Goal: Transaction & Acquisition: Purchase product/service

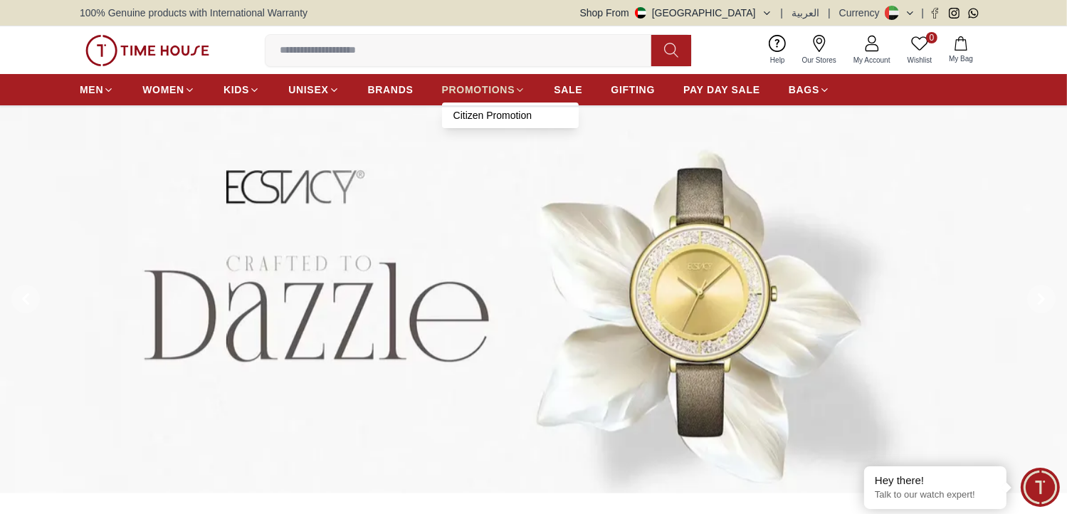
click at [500, 95] on span "PROMOTIONS" at bounding box center [478, 90] width 73 height 14
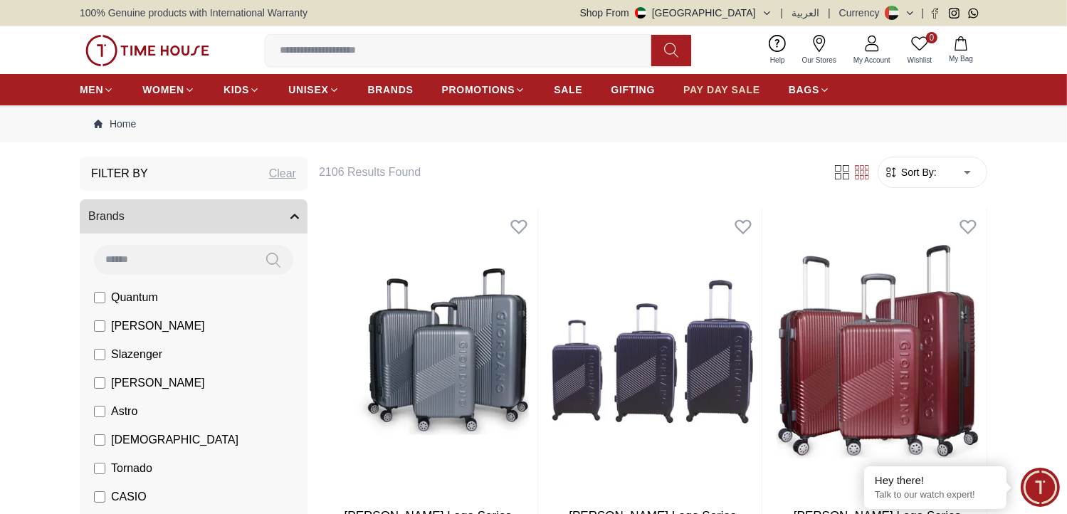
click at [745, 93] on span "PAY DAY SALE" at bounding box center [721, 90] width 77 height 14
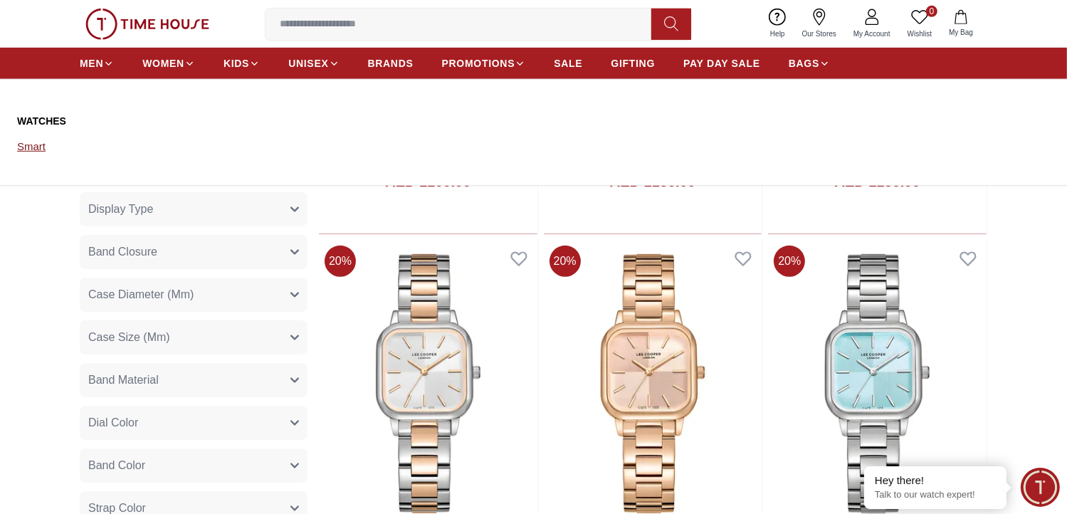
scroll to position [640, 0]
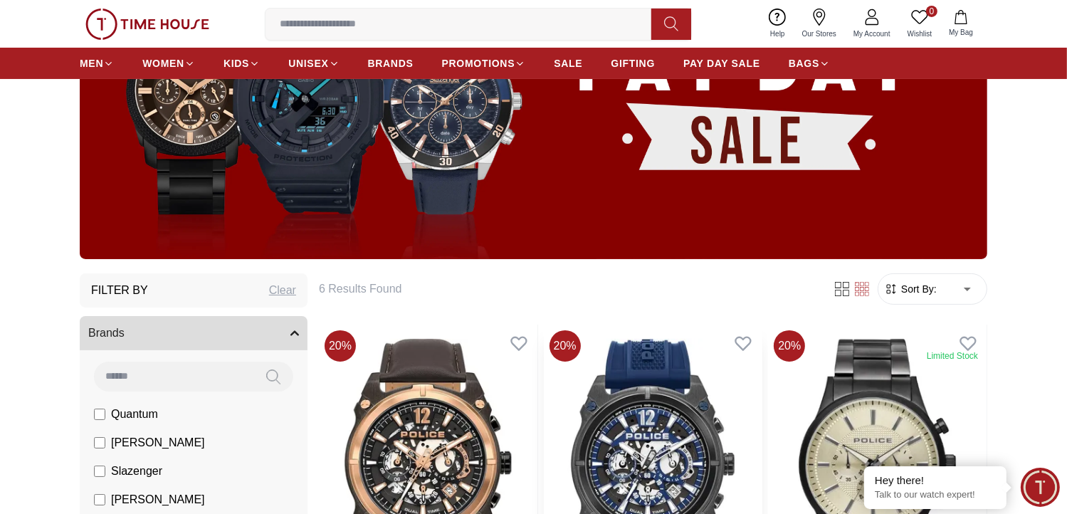
scroll to position [213, 0]
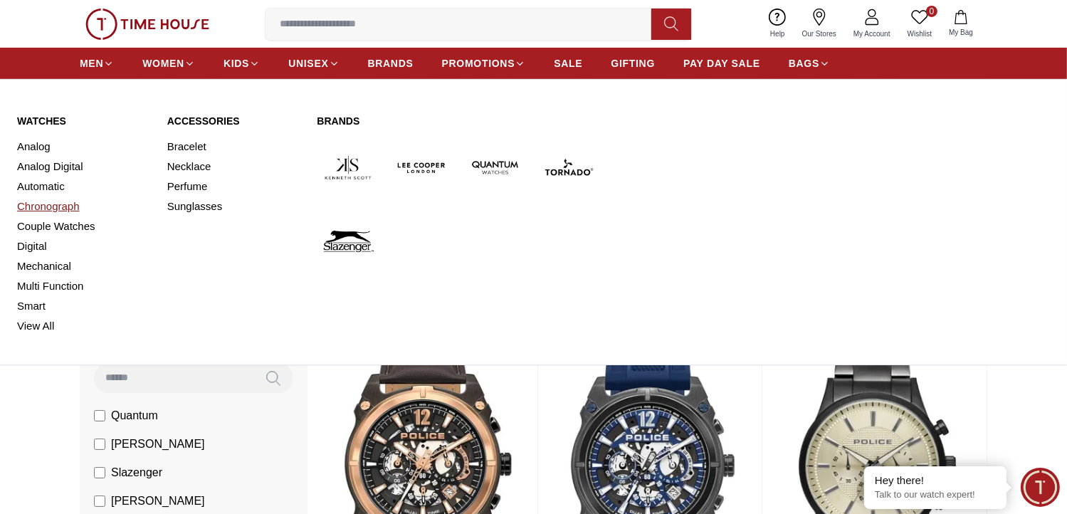
click at [38, 205] on link "Chronograph" at bounding box center [83, 206] width 133 height 20
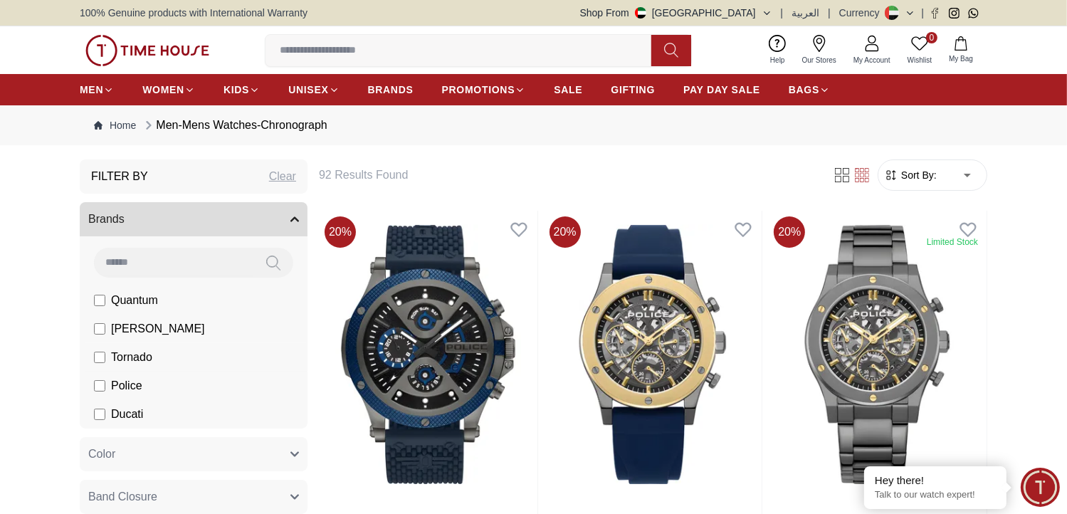
click at [93, 359] on li "Tornado" at bounding box center [196, 357] width 222 height 28
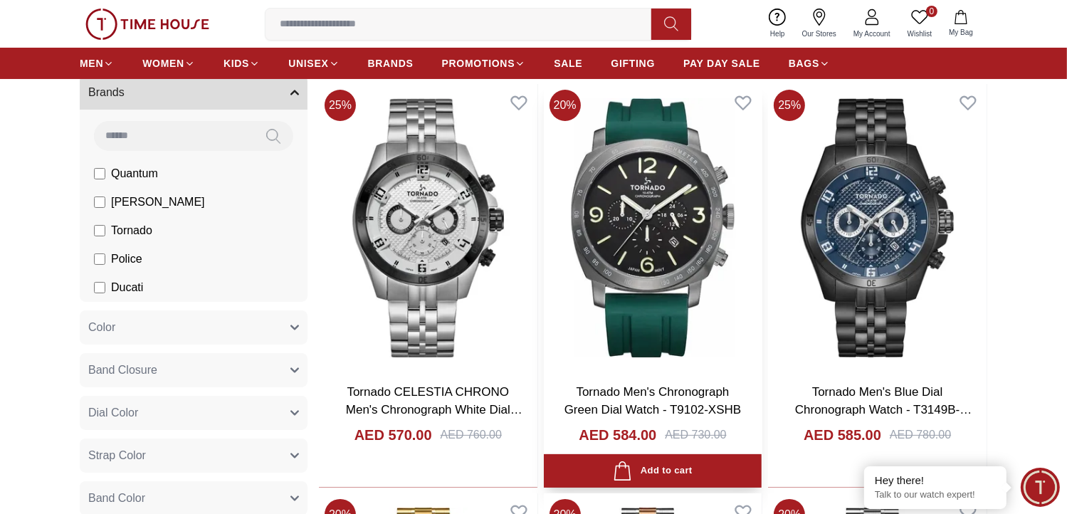
scroll to position [142, 0]
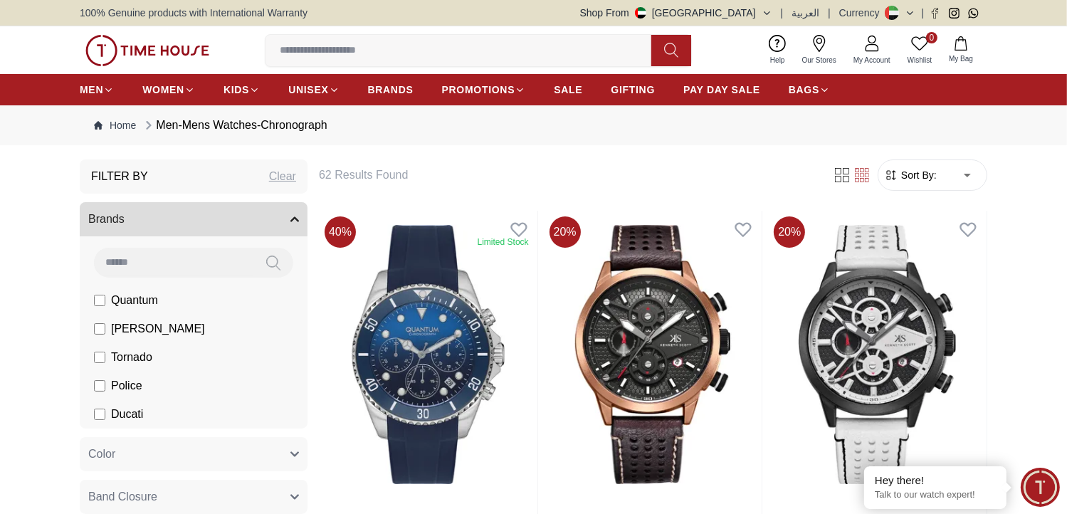
click at [157, 248] on input at bounding box center [173, 262] width 159 height 28
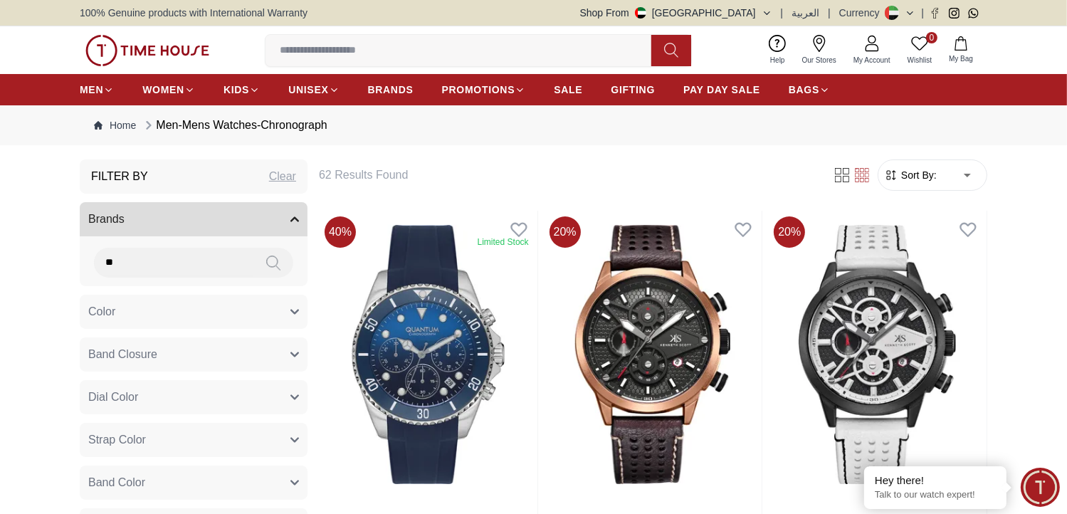
scroll to position [71, 0]
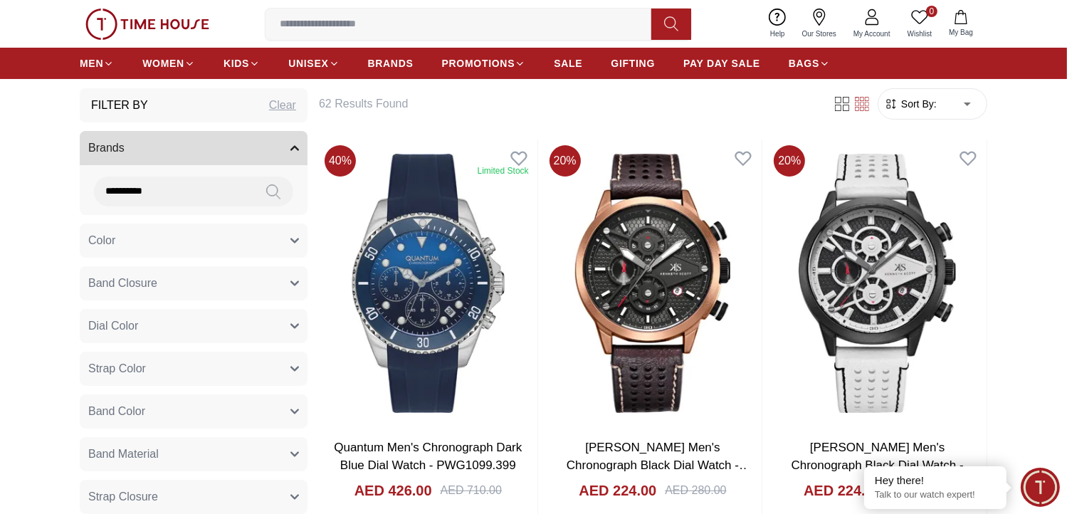
type input "**********"
click at [273, 189] on icon at bounding box center [273, 192] width 14 height 16
click at [196, 194] on input "**********" at bounding box center [173, 190] width 159 height 28
click at [290, 144] on icon "button" at bounding box center [294, 148] width 9 height 9
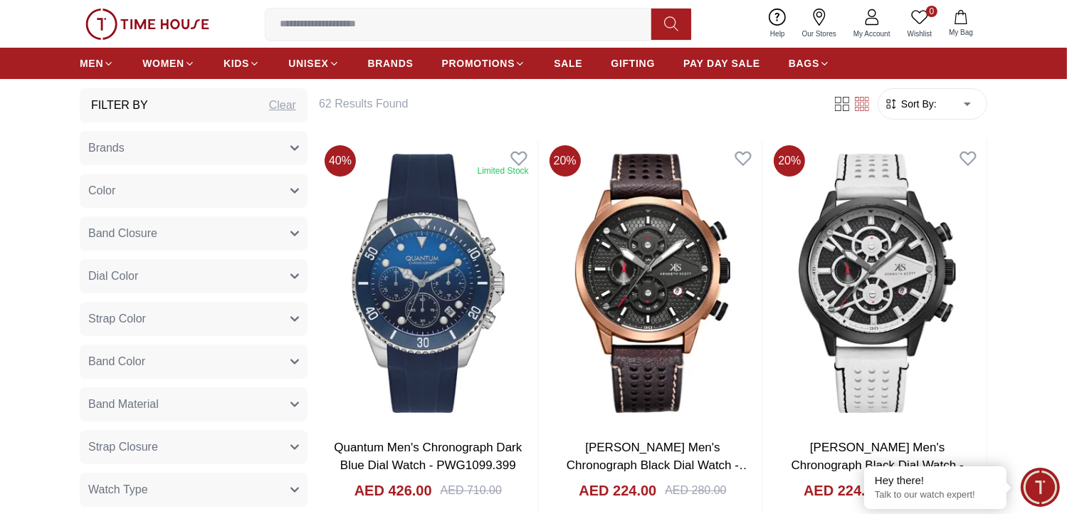
click at [290, 144] on icon "button" at bounding box center [294, 148] width 9 height 9
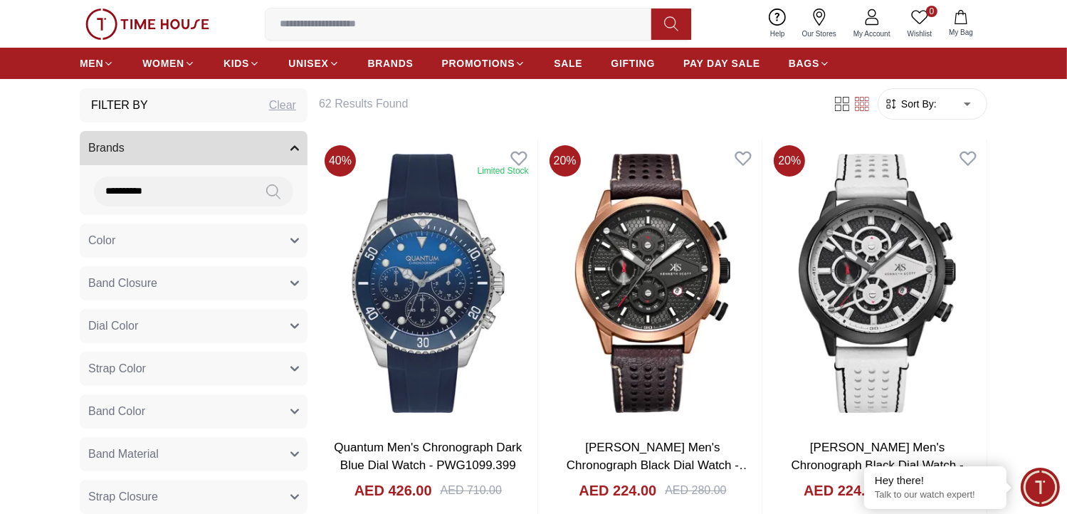
drag, startPoint x: 200, startPoint y: 196, endPoint x: -11, endPoint y: 194, distance: 211.4
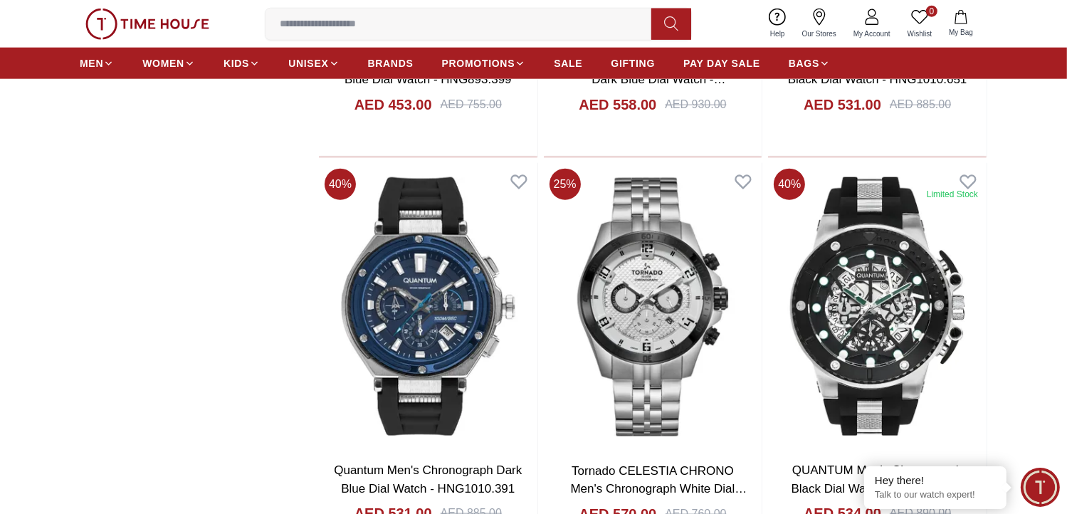
scroll to position [1779, 0]
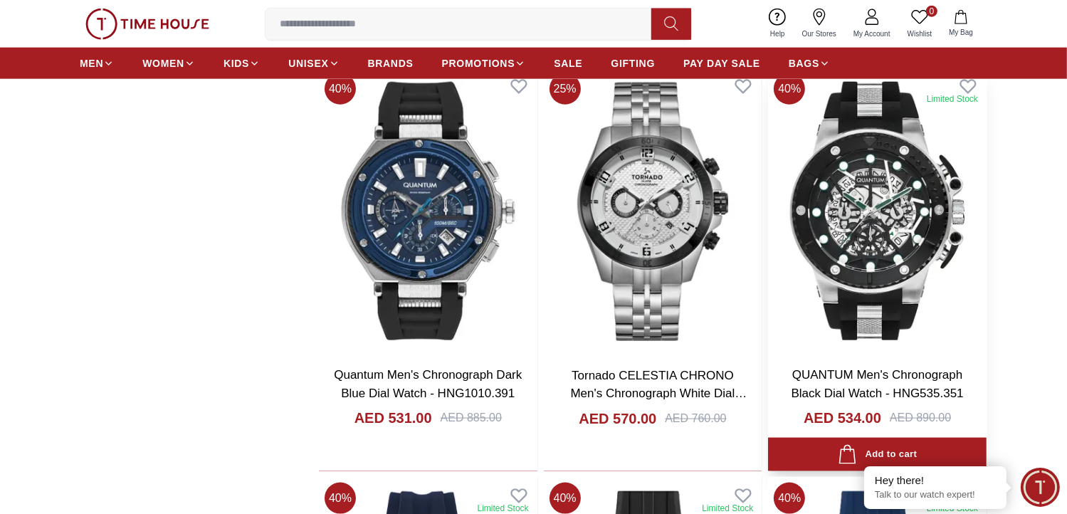
click at [870, 285] on img at bounding box center [877, 212] width 218 height 288
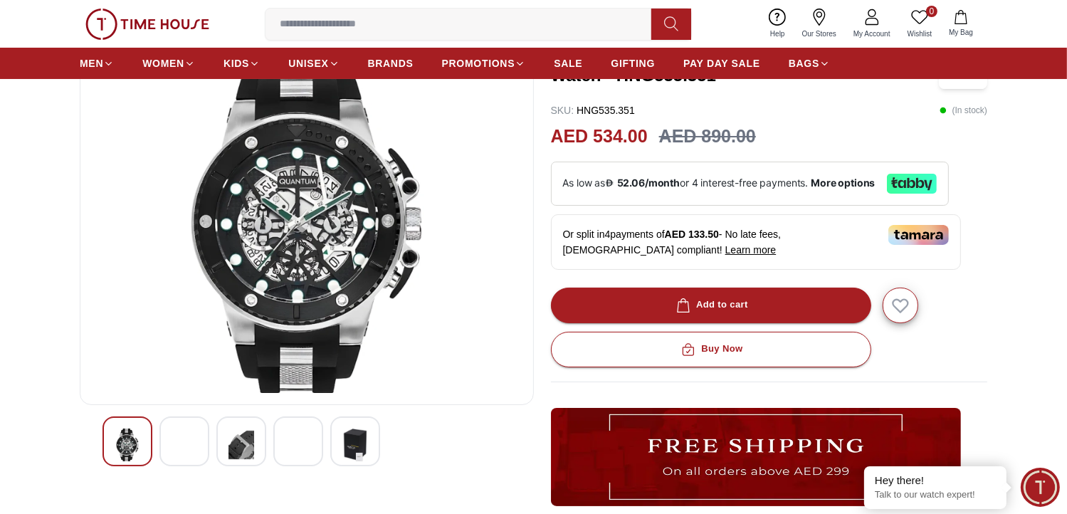
scroll to position [142, 0]
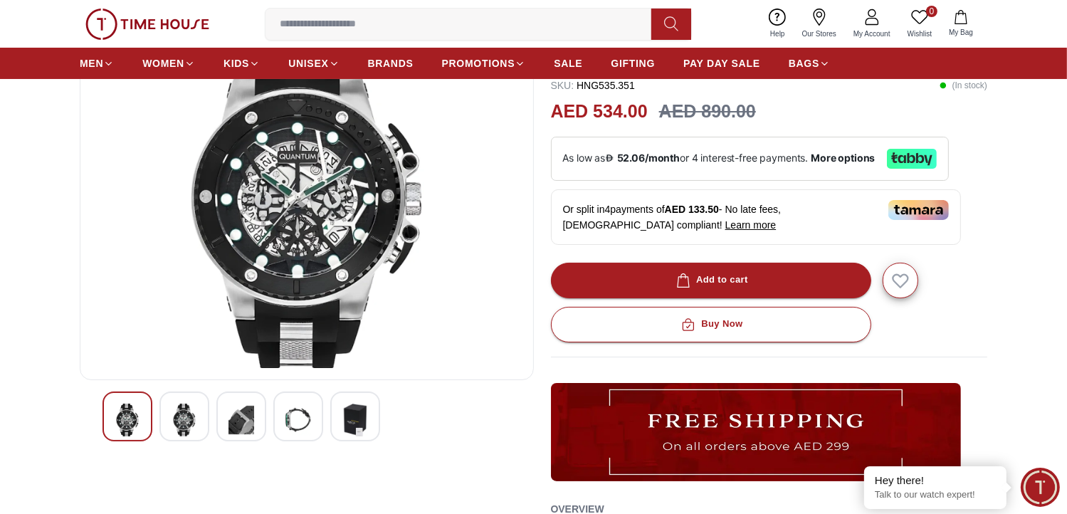
click at [201, 415] on div at bounding box center [184, 416] width 50 height 50
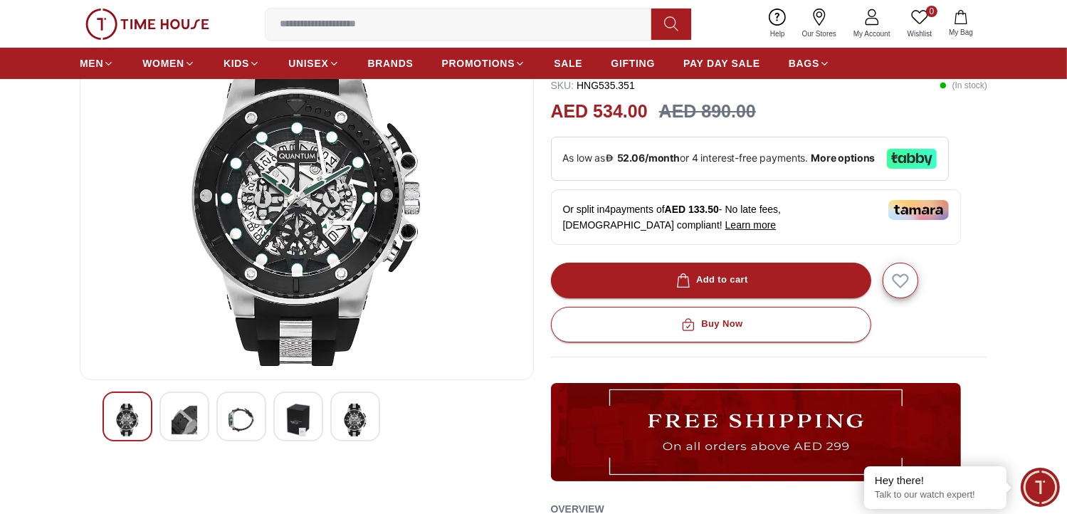
click at [183, 428] on img at bounding box center [185, 420] width 26 height 33
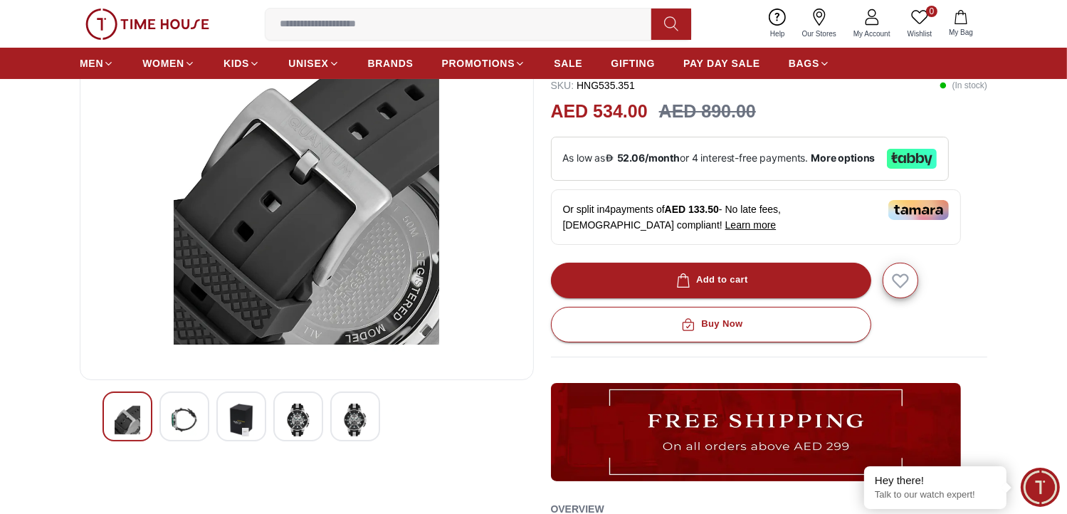
click at [233, 421] on img at bounding box center [241, 420] width 26 height 33
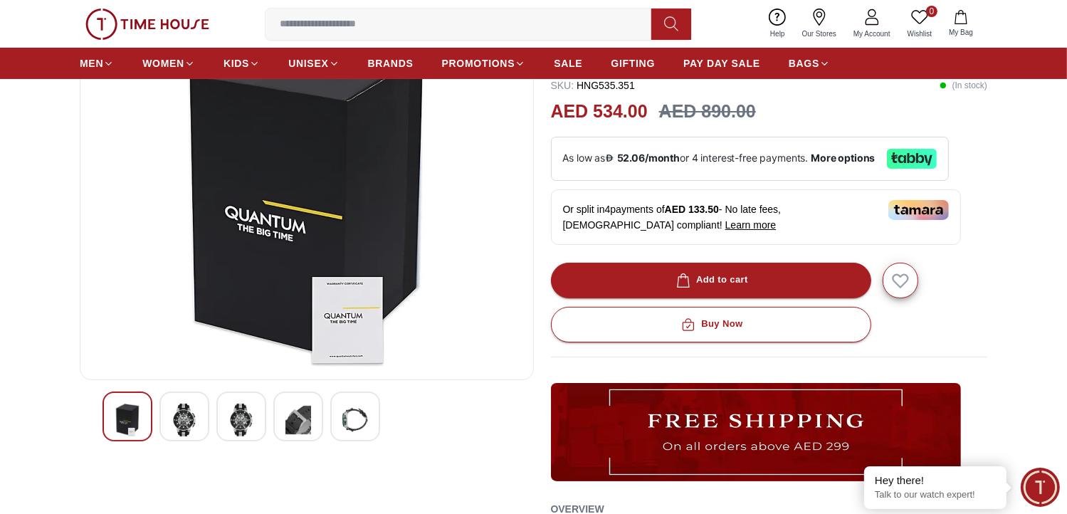
click at [300, 421] on img at bounding box center [298, 420] width 26 height 33
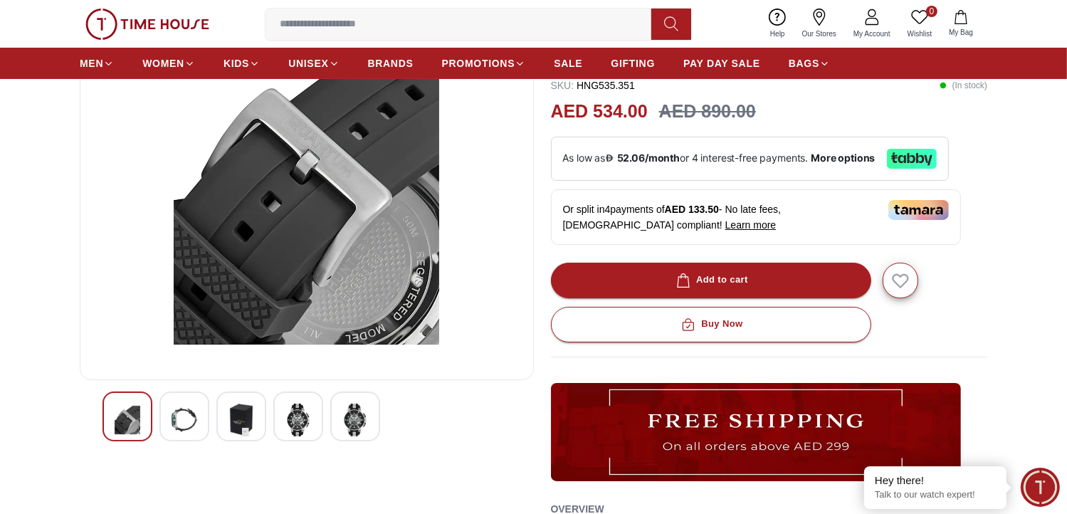
click at [344, 421] on img at bounding box center [355, 420] width 26 height 33
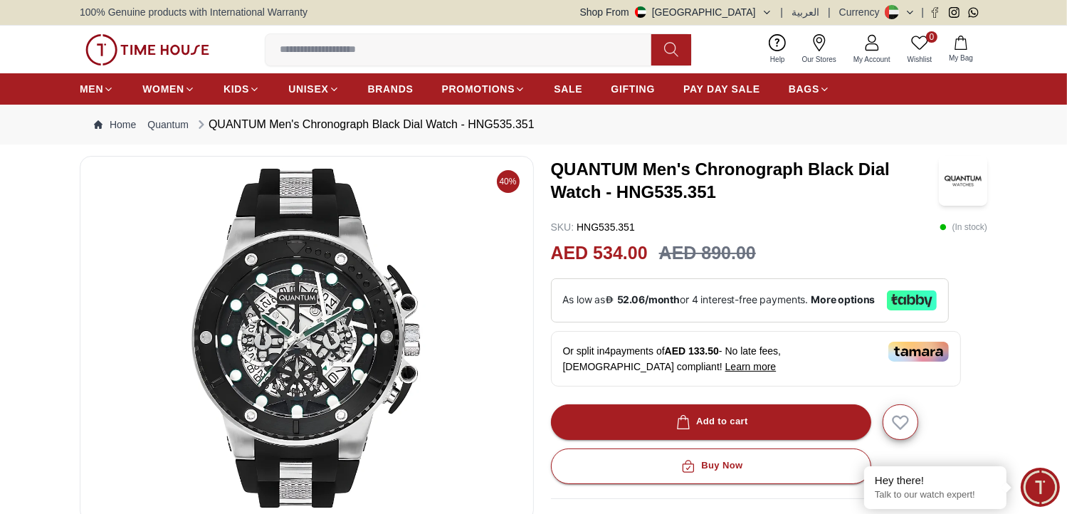
scroll to position [0, 0]
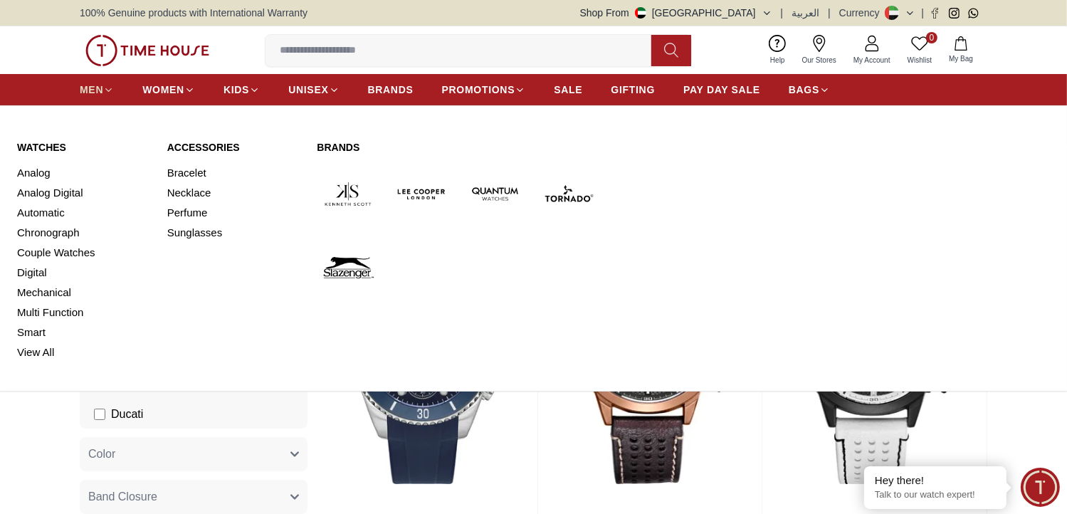
click at [94, 87] on span "MEN" at bounding box center [91, 90] width 23 height 14
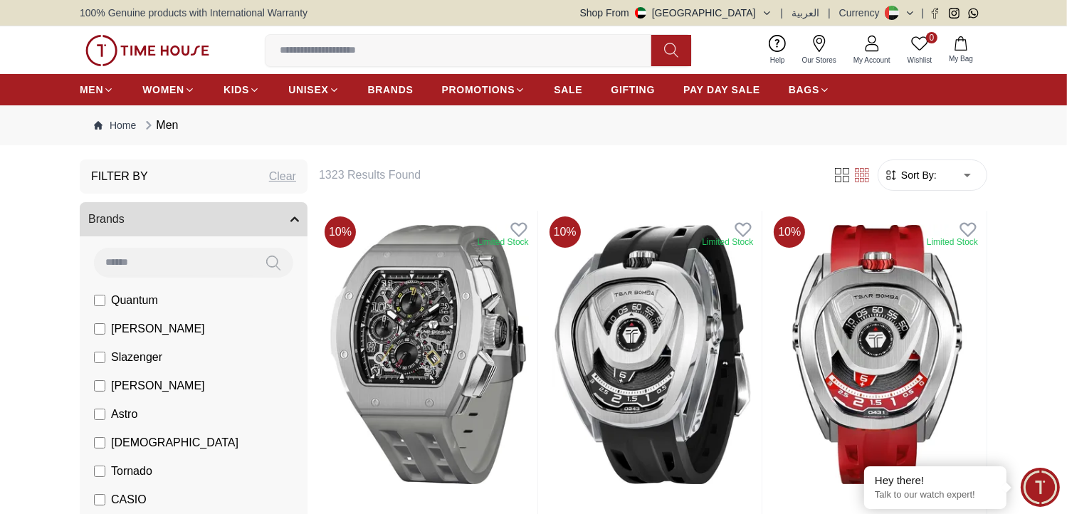
click at [288, 179] on div "Clear" at bounding box center [282, 176] width 27 height 17
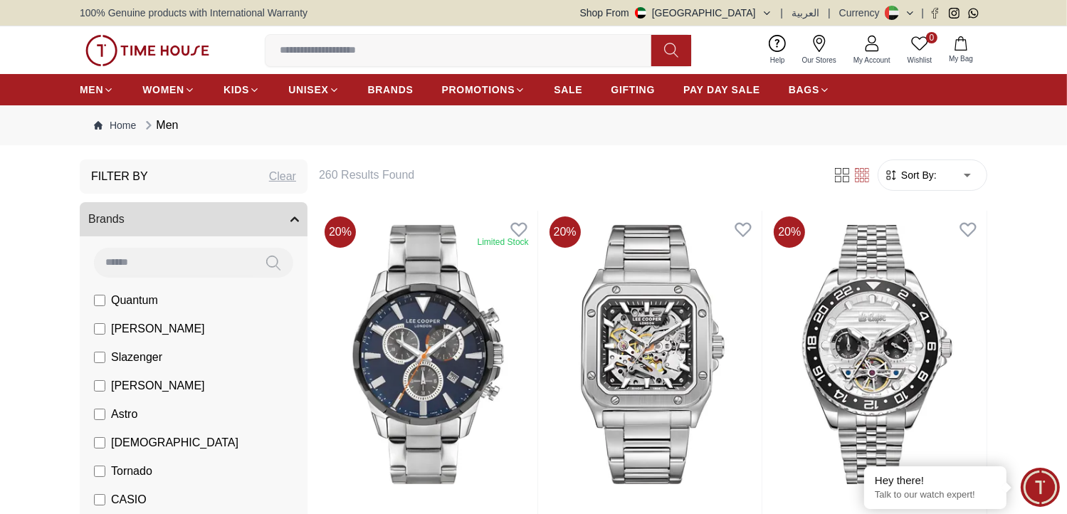
click at [917, 177] on span "Sort By:" at bounding box center [917, 175] width 38 height 14
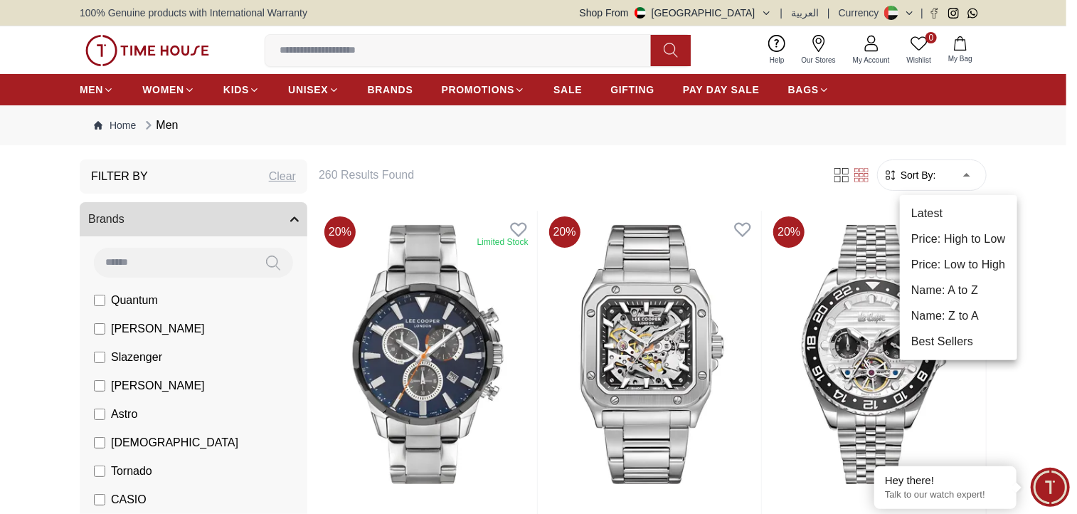
click at [959, 265] on li "Price: Low to High" at bounding box center [958, 265] width 117 height 26
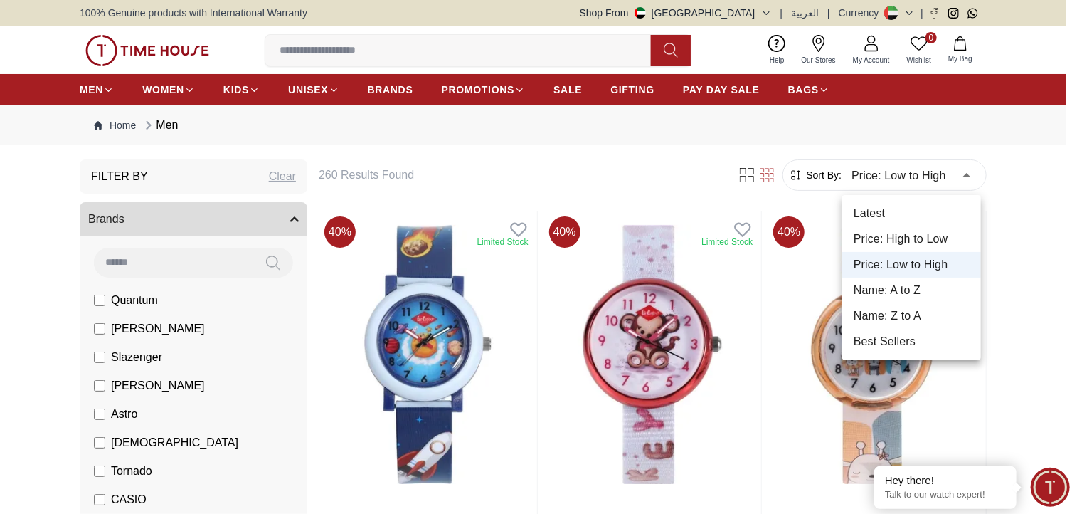
click at [904, 236] on li "Price: High to Low" at bounding box center [912, 239] width 139 height 26
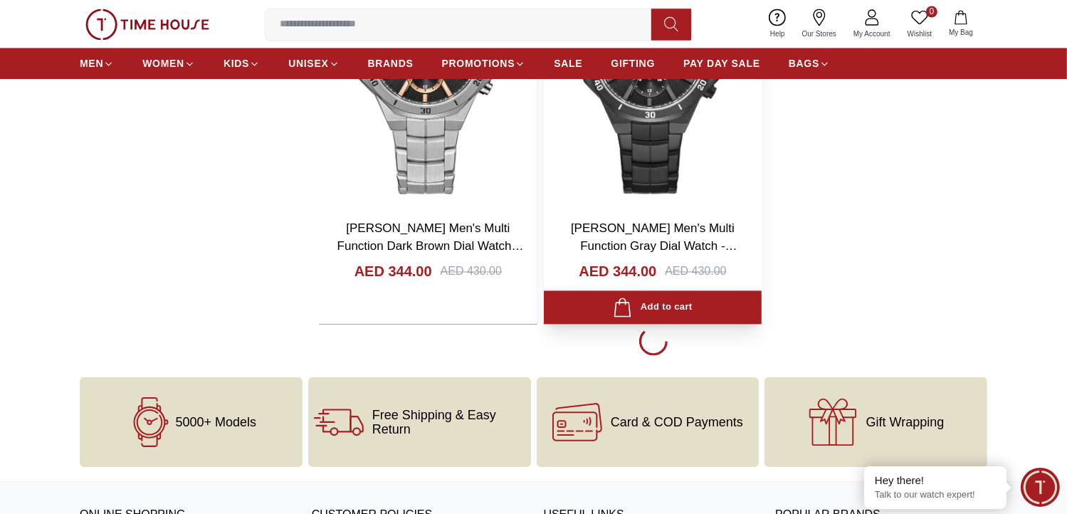
scroll to position [2775, 0]
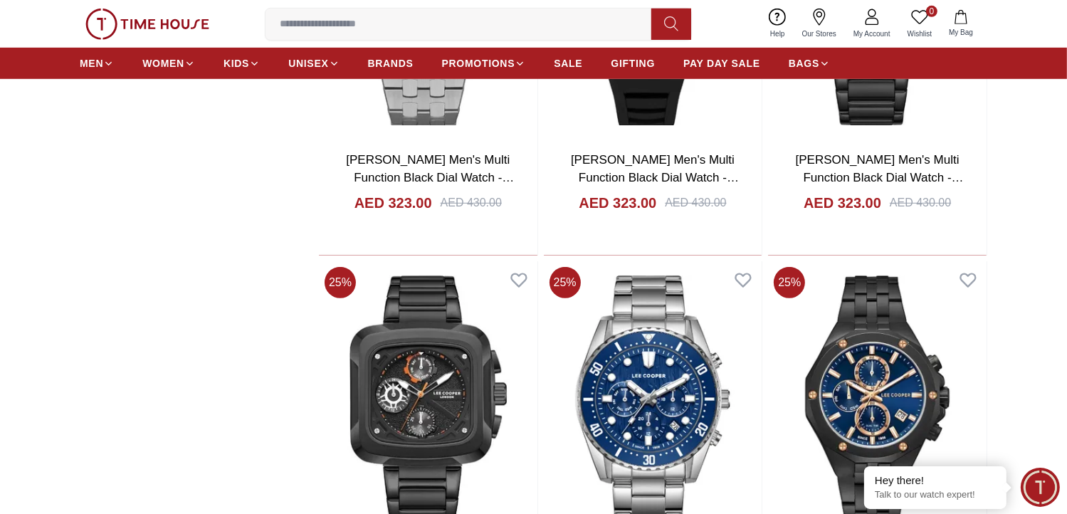
scroll to position [6191, 0]
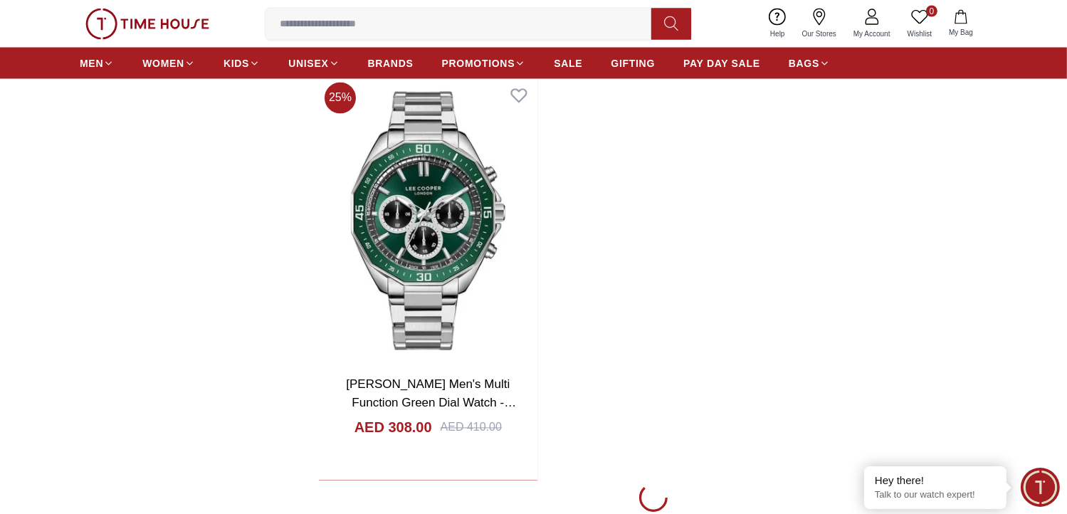
scroll to position [7899, 0]
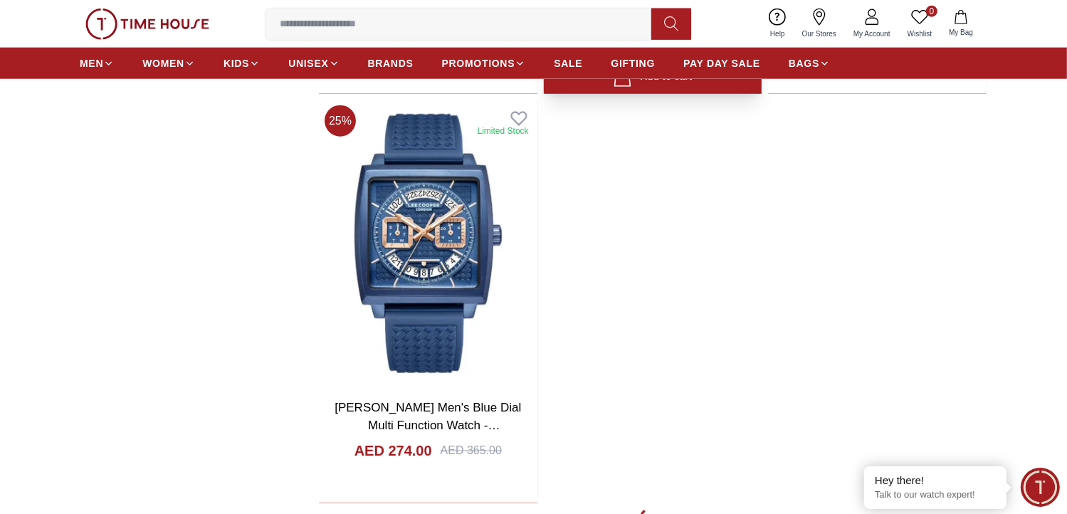
scroll to position [12383, 0]
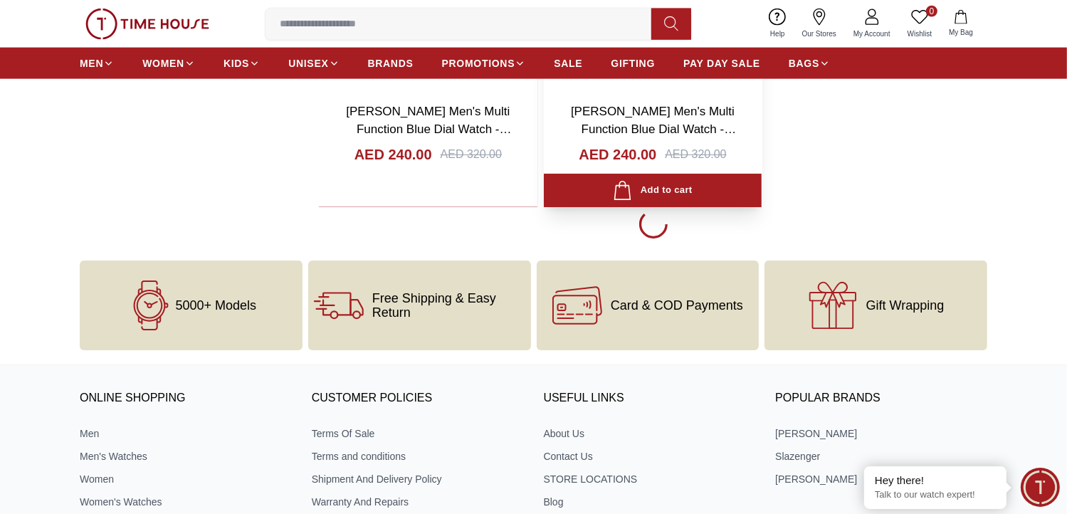
scroll to position [18005, 0]
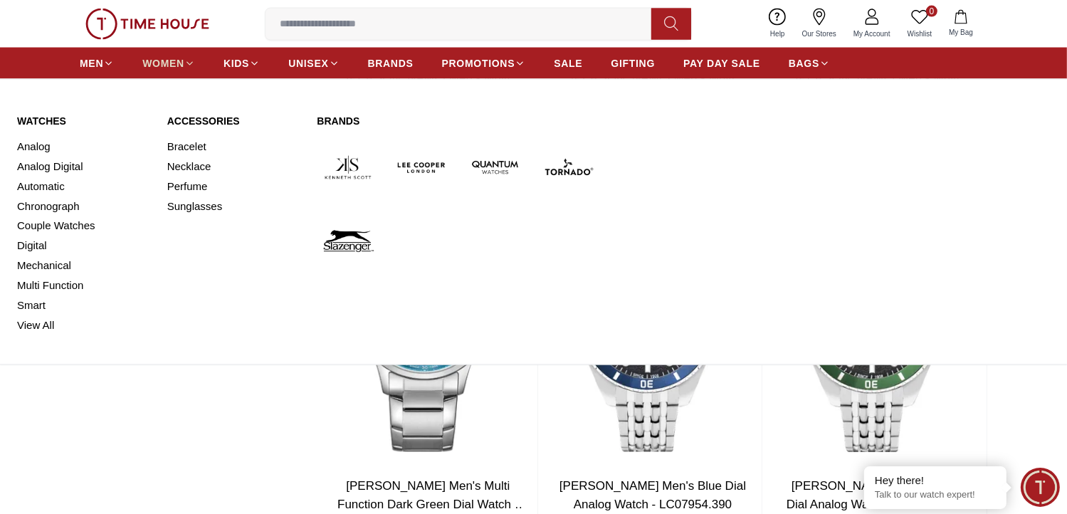
scroll to position [18432, 0]
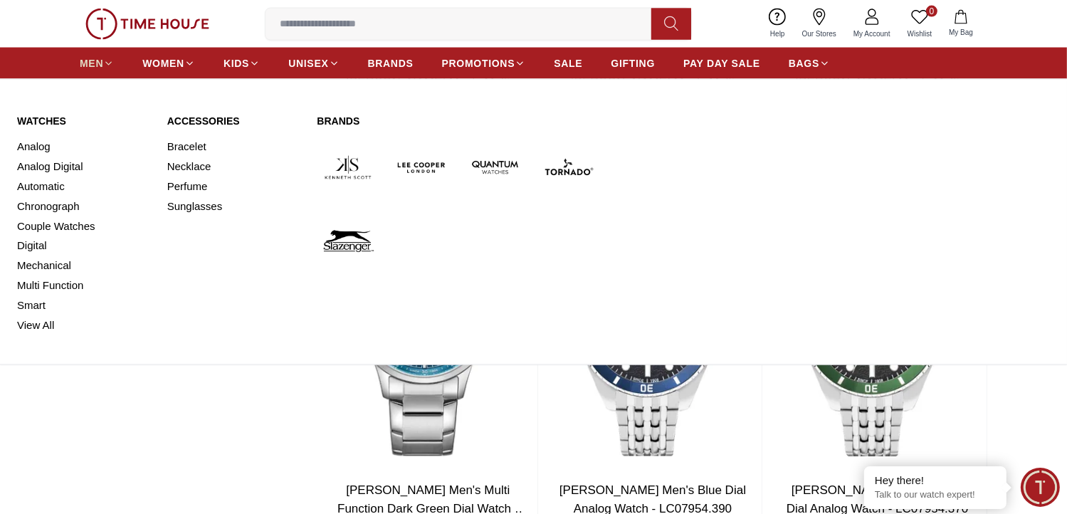
click at [105, 65] on icon at bounding box center [108, 63] width 11 height 11
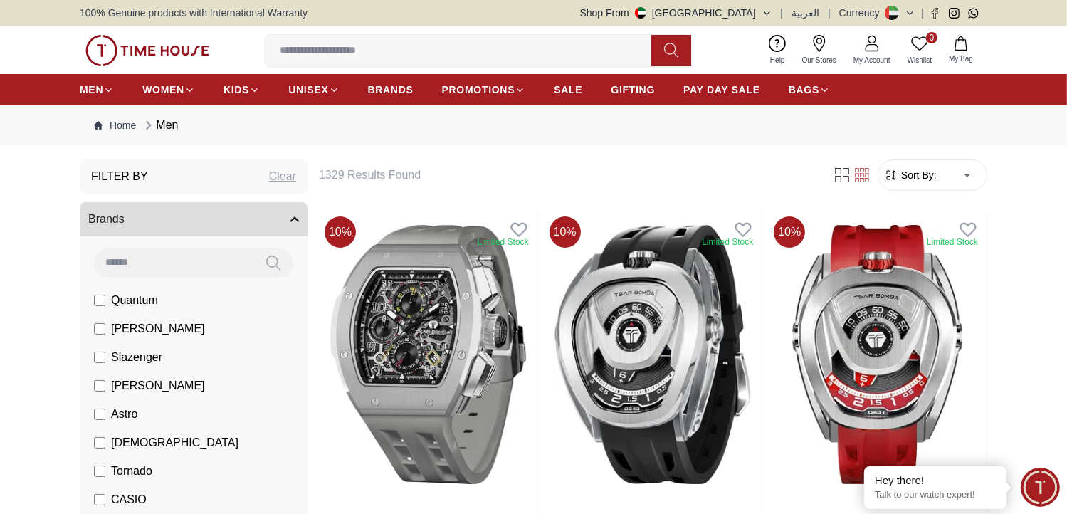
scroll to position [71, 0]
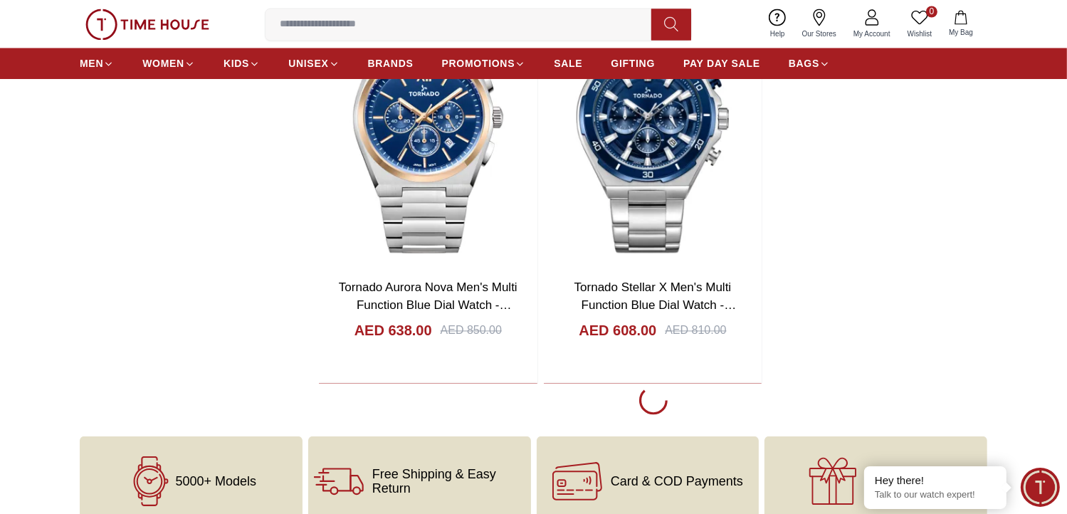
scroll to position [2775, 0]
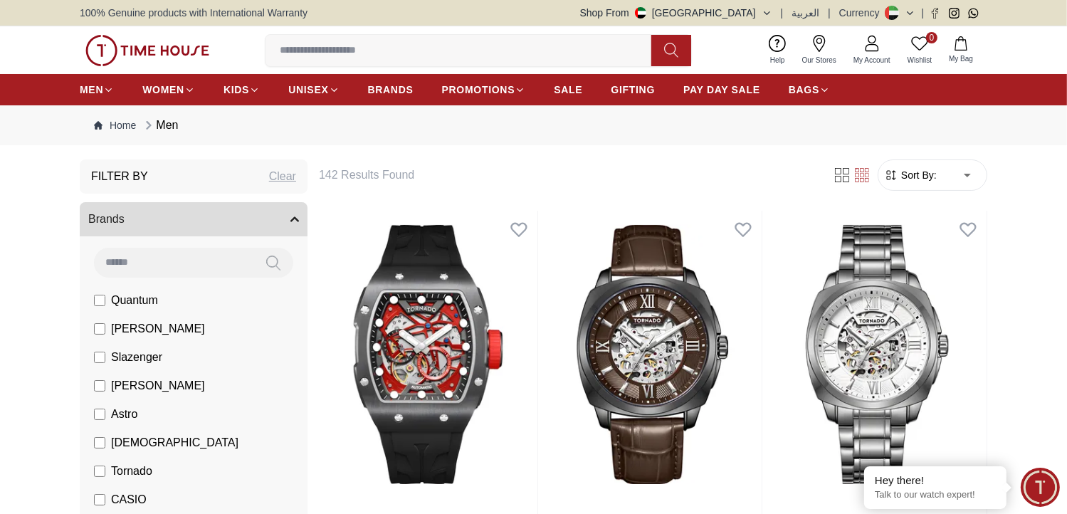
click at [375, 174] on h6 "142 Results Found" at bounding box center [567, 175] width 496 height 17
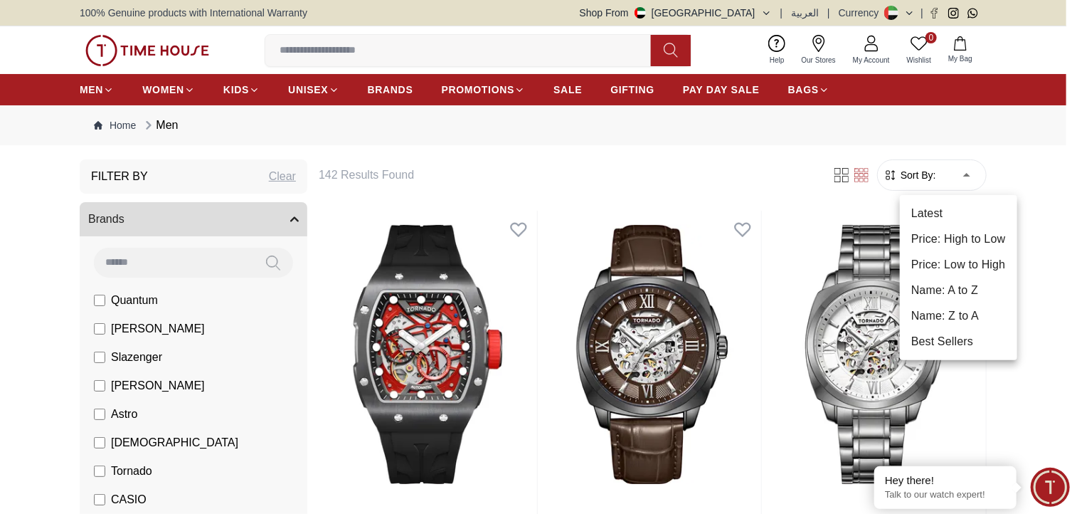
click at [962, 237] on li "Price: High to Low" at bounding box center [958, 239] width 117 height 26
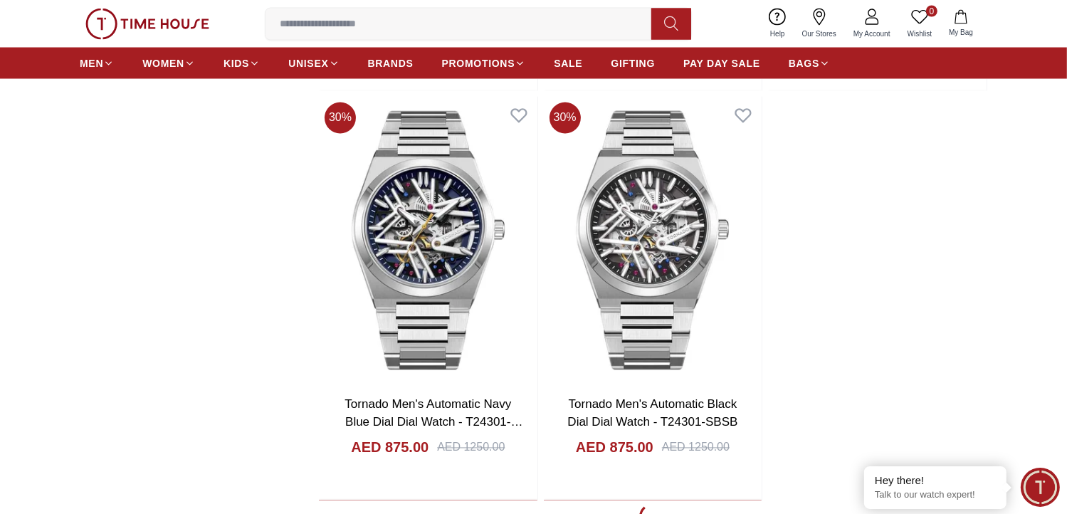
scroll to position [2565, 0]
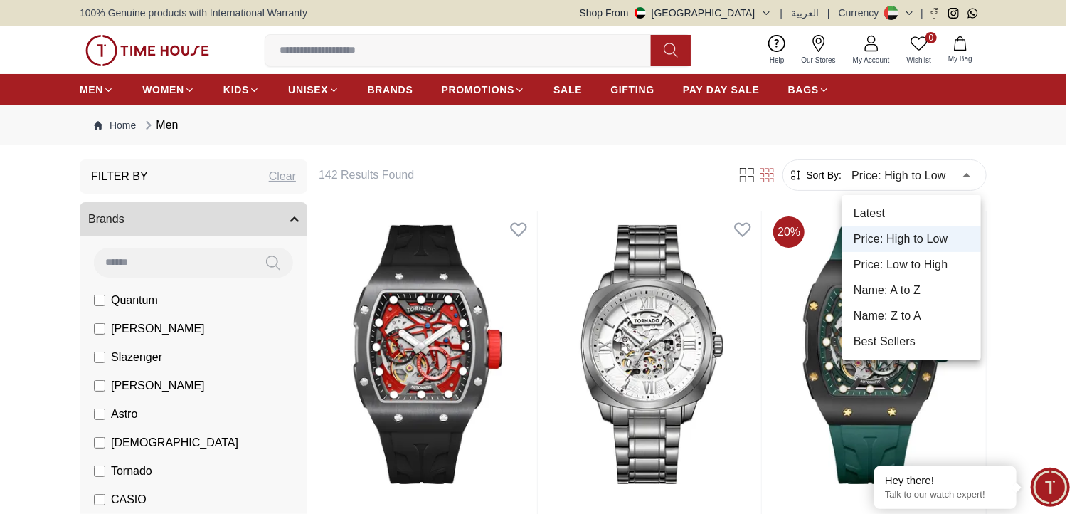
click at [920, 268] on li "Price: Low to High" at bounding box center [912, 265] width 139 height 26
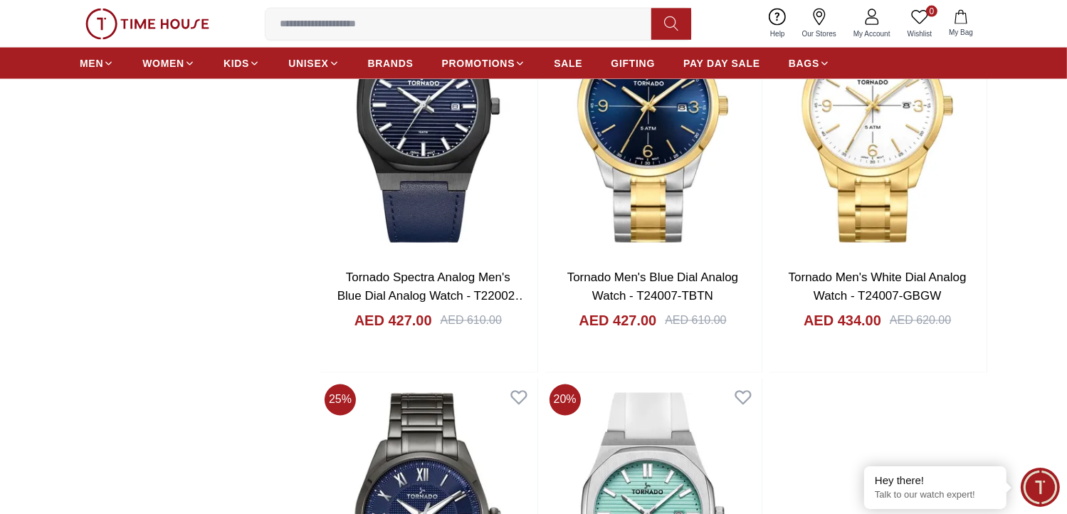
scroll to position [2562, 0]
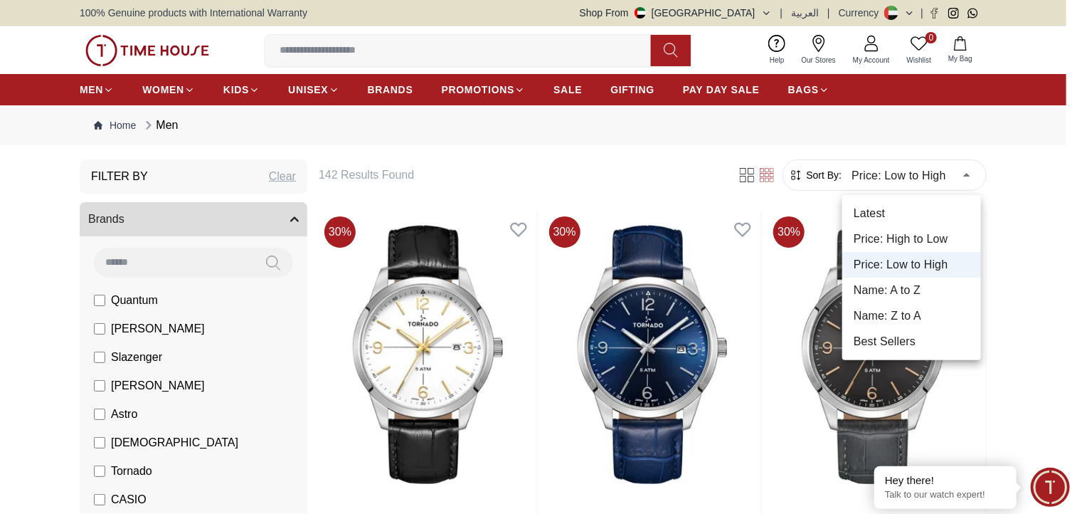
click at [902, 294] on li "Name: A to Z" at bounding box center [912, 291] width 139 height 26
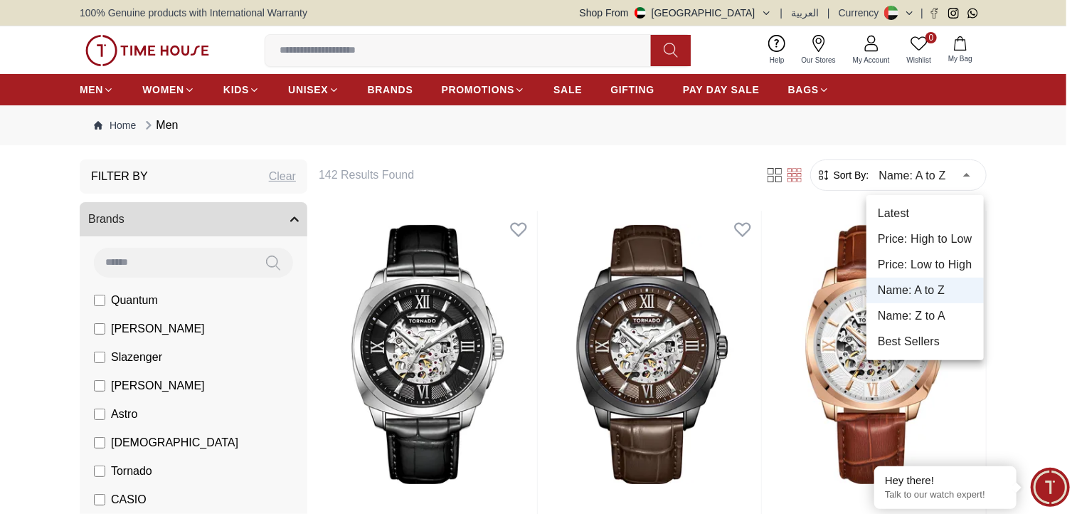
click at [909, 342] on li "Best Sellers" at bounding box center [925, 342] width 117 height 26
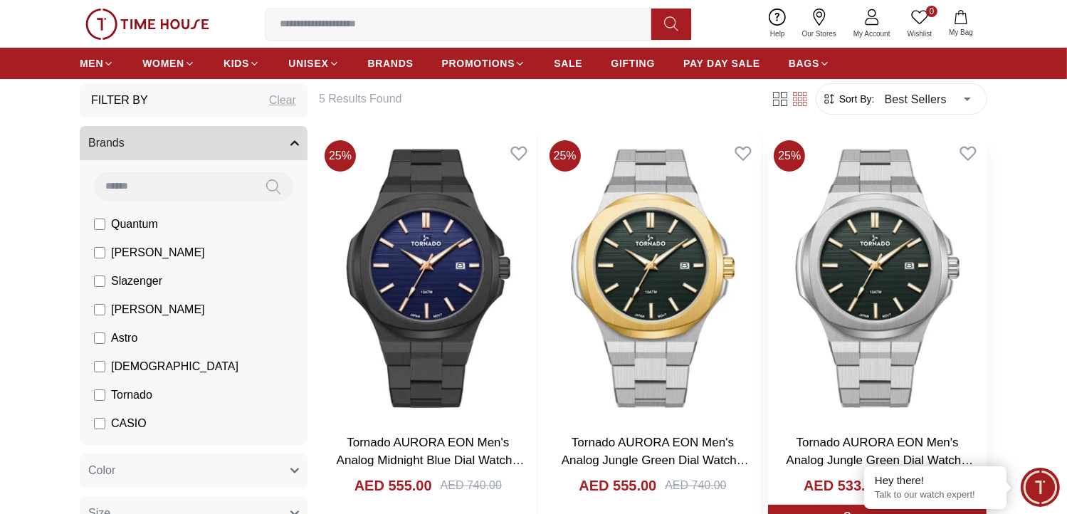
scroll to position [71, 0]
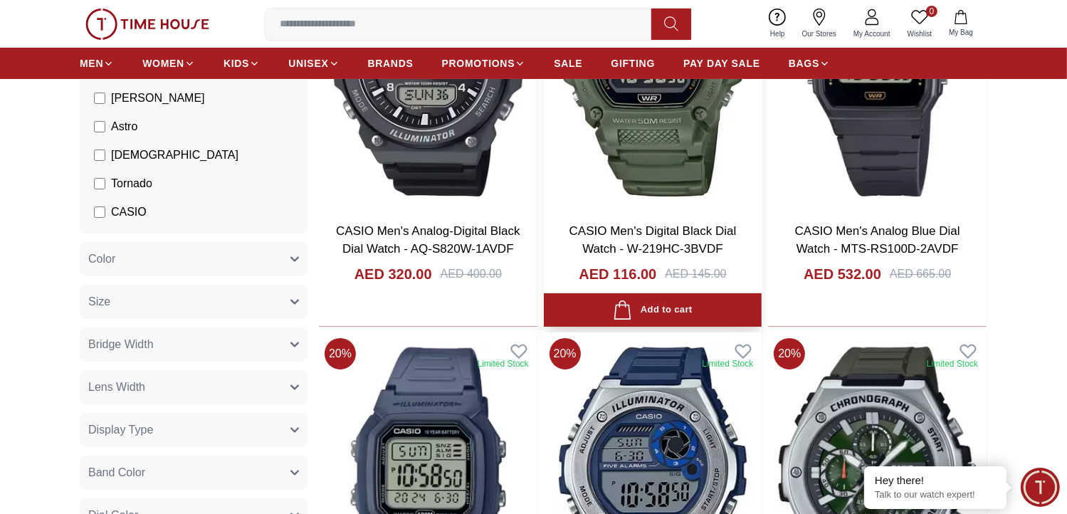
scroll to position [285, 0]
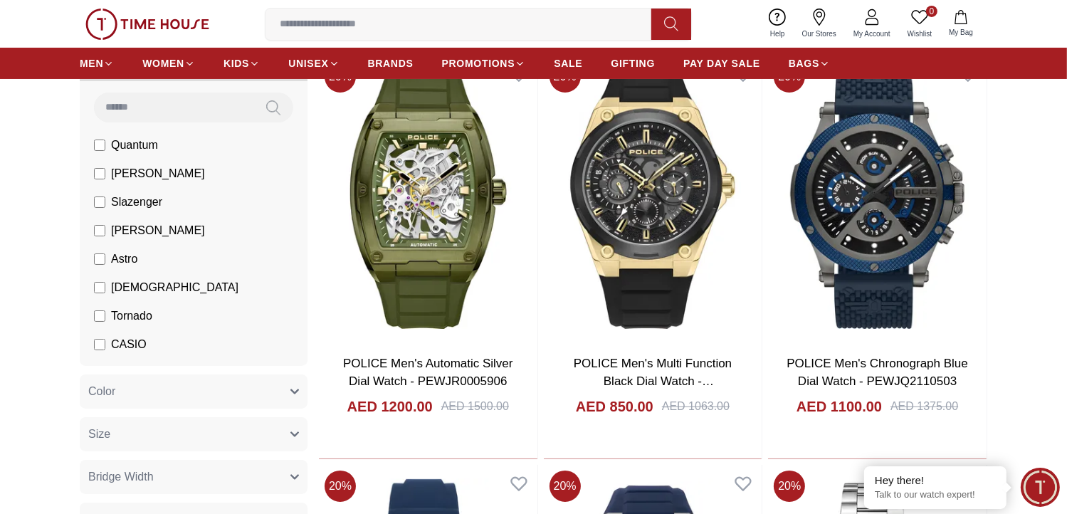
scroll to position [142, 0]
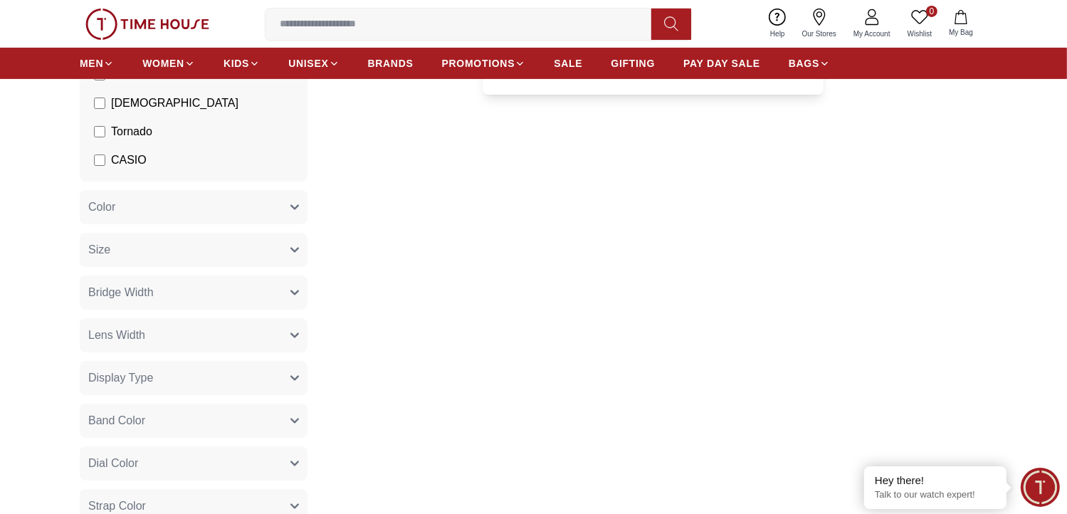
scroll to position [356, 0]
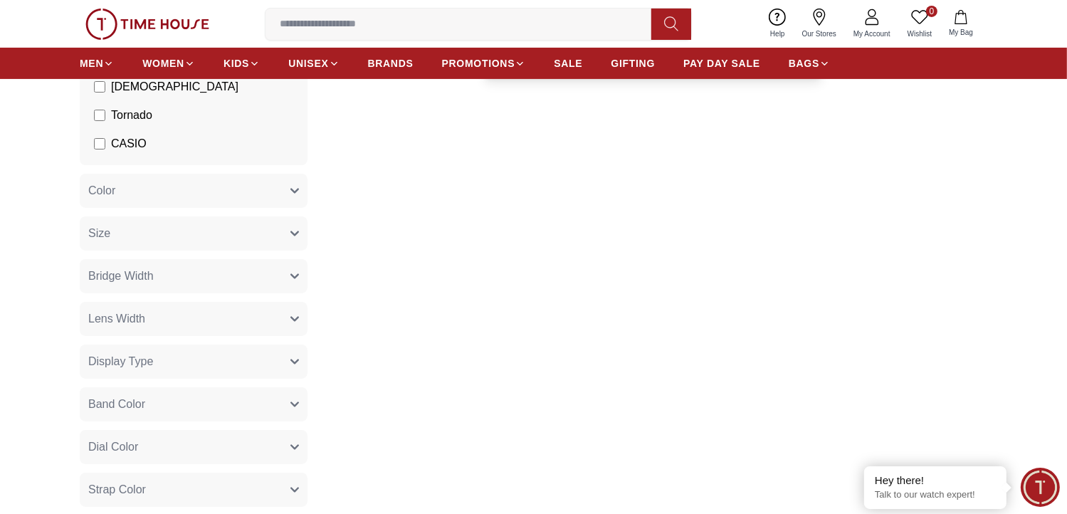
click at [287, 186] on button "Color" at bounding box center [194, 191] width 228 height 34
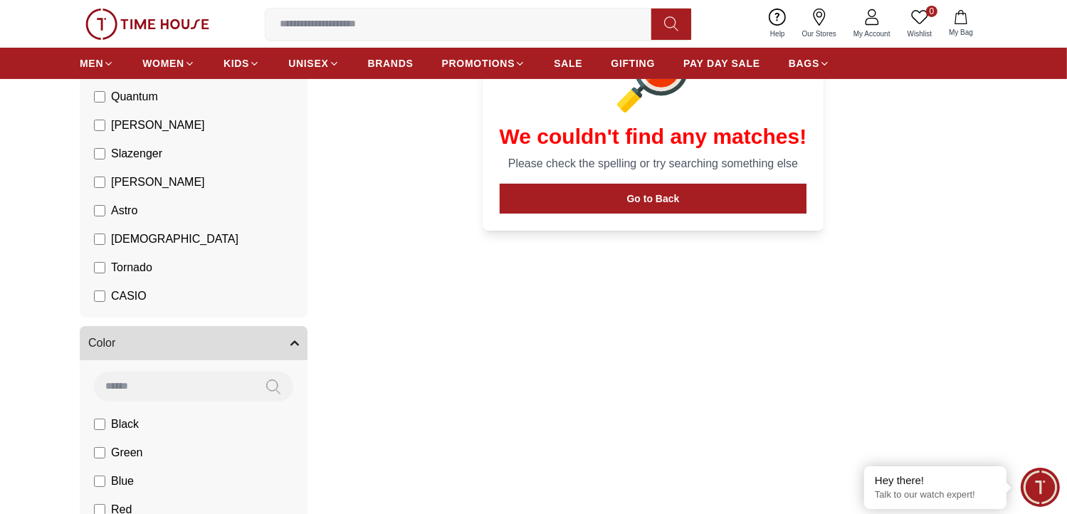
scroll to position [71, 0]
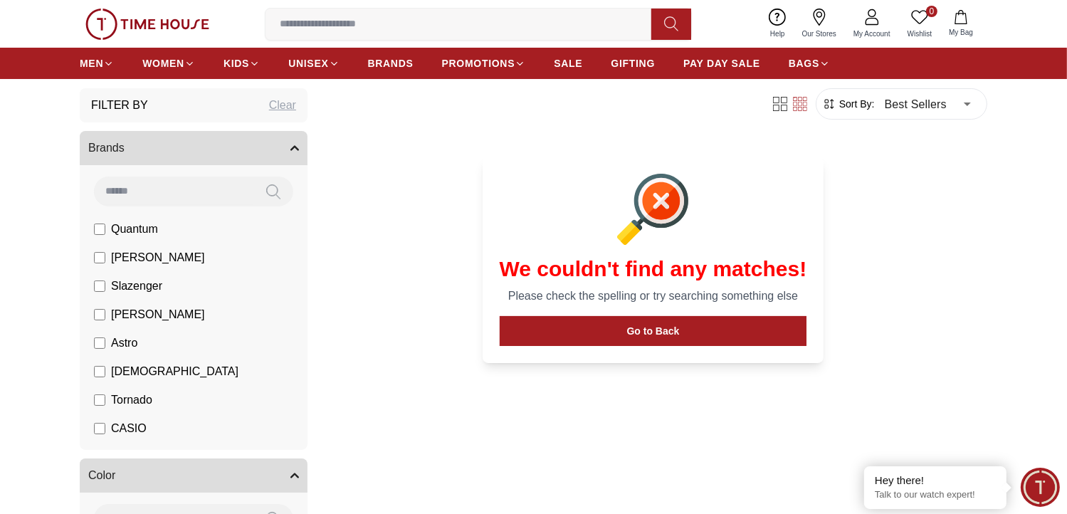
click at [282, 111] on div "Clear" at bounding box center [282, 105] width 27 height 17
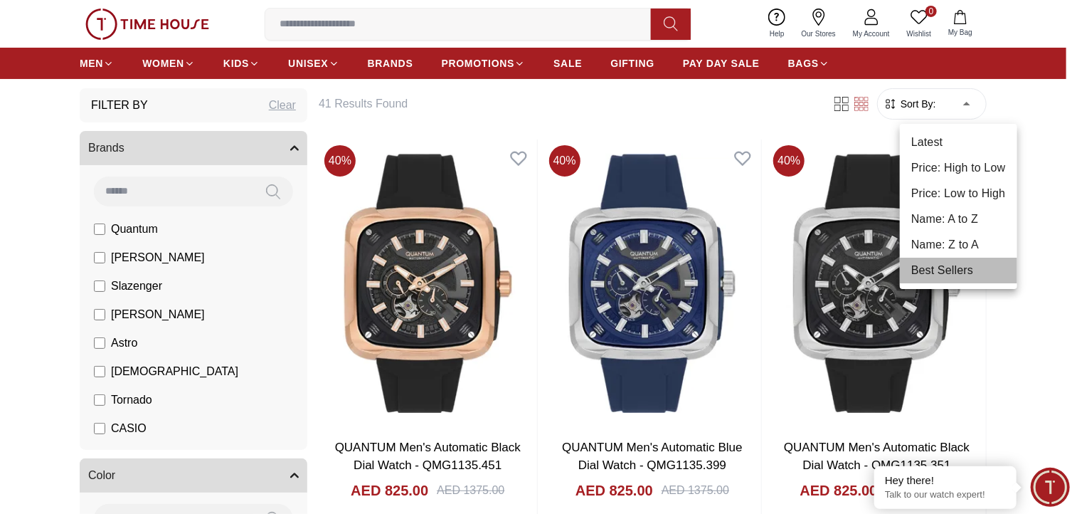
click at [943, 271] on li "Best Sellers" at bounding box center [958, 271] width 117 height 26
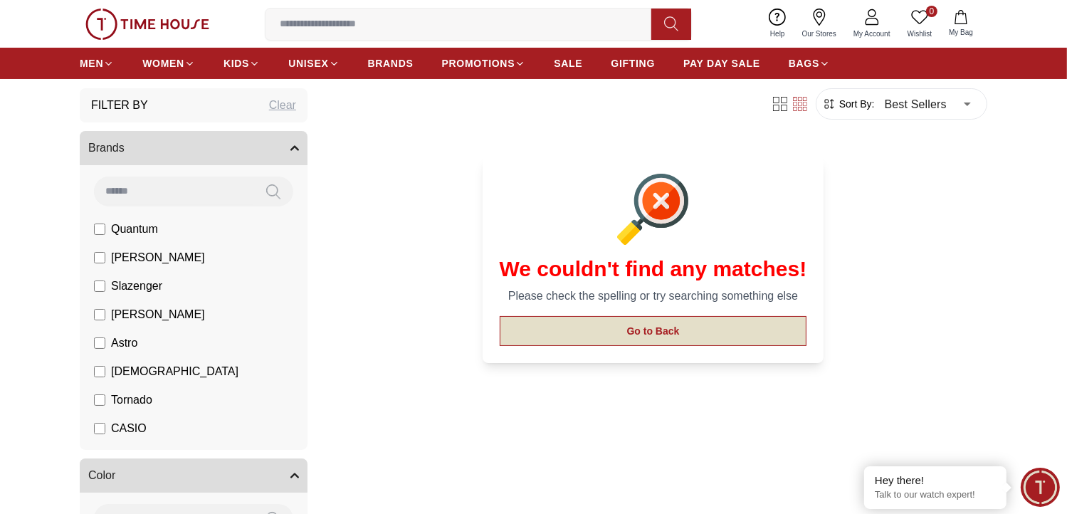
click at [735, 325] on button "Go to Back" at bounding box center [653, 331] width 307 height 30
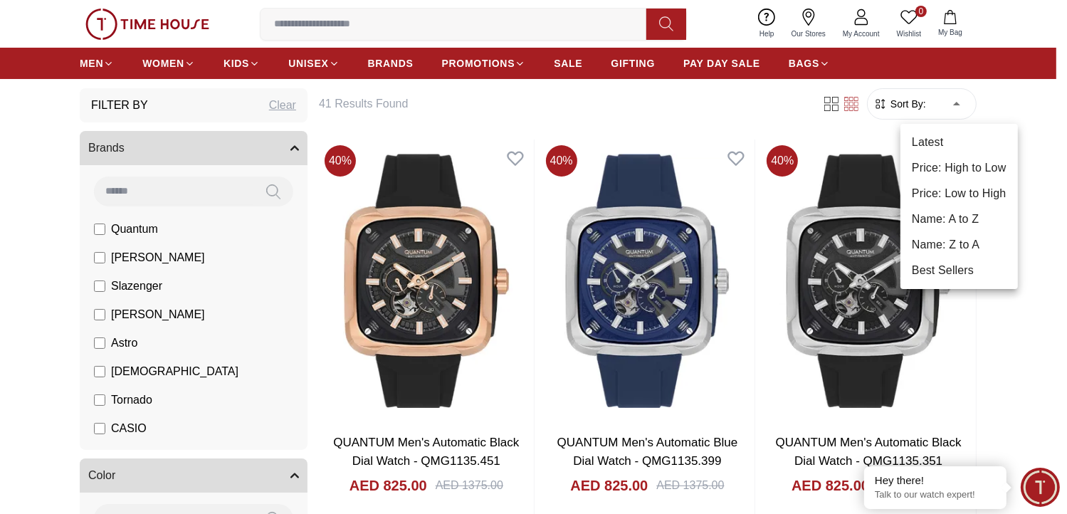
drag, startPoint x: 951, startPoint y: 97, endPoint x: 948, endPoint y: 123, distance: 25.8
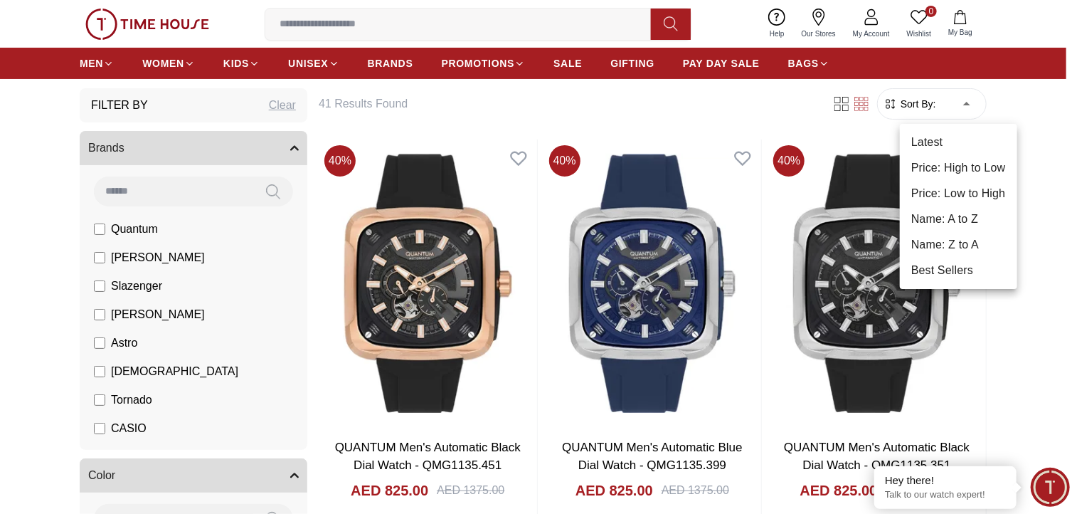
click at [927, 268] on li "Best Sellers" at bounding box center [958, 271] width 117 height 26
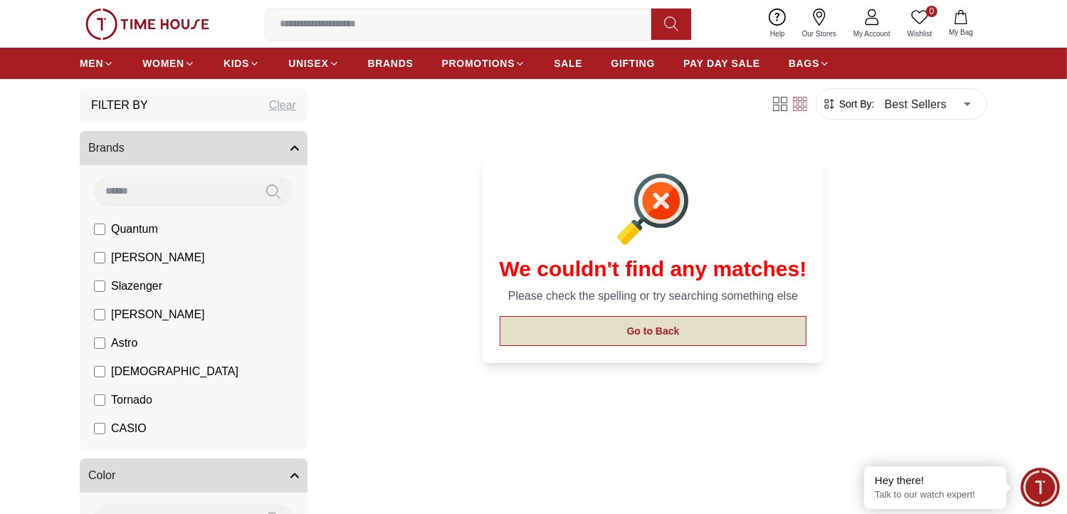
click at [795, 326] on button "Go to Back" at bounding box center [653, 331] width 307 height 30
type input "******"
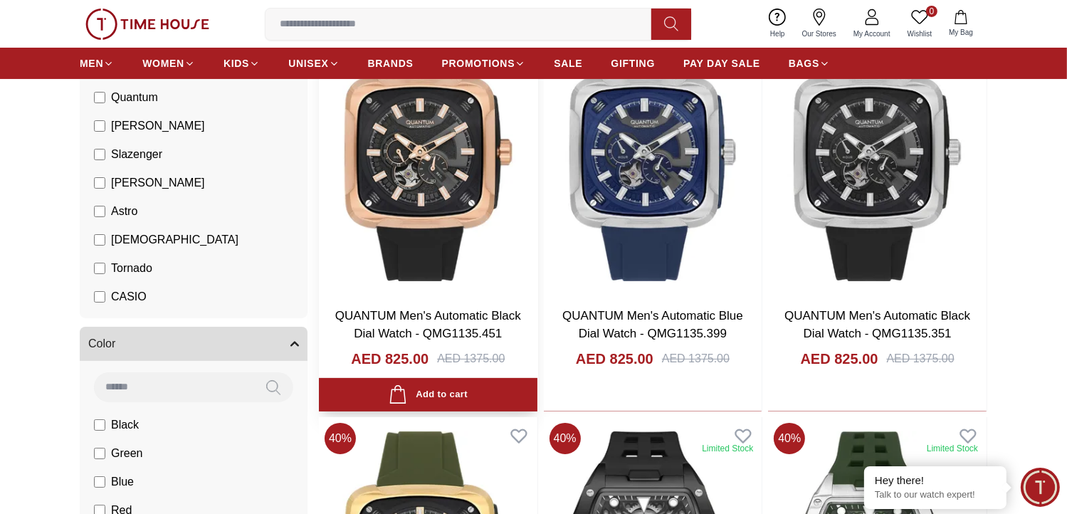
scroll to position [142, 0]
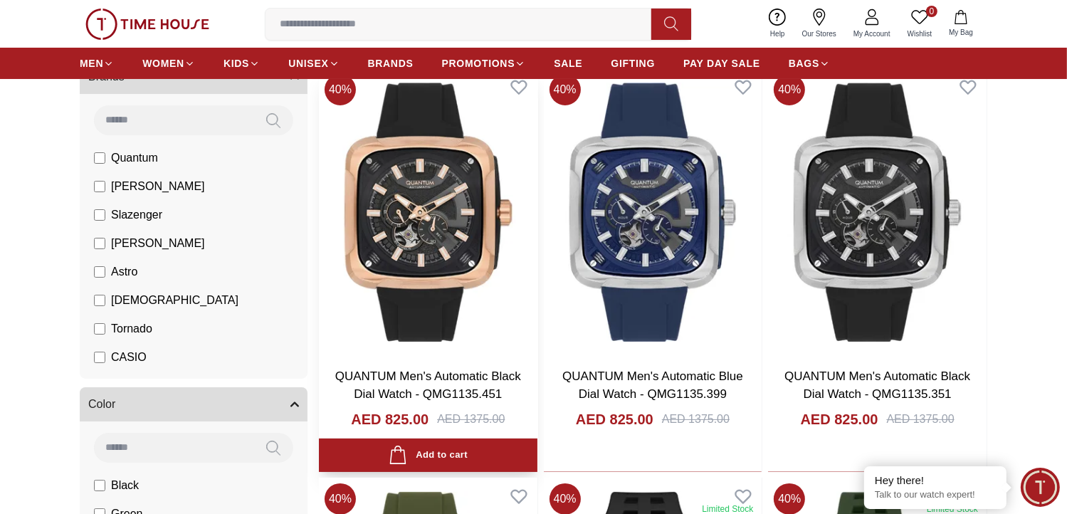
click at [413, 236] on img at bounding box center [428, 212] width 218 height 288
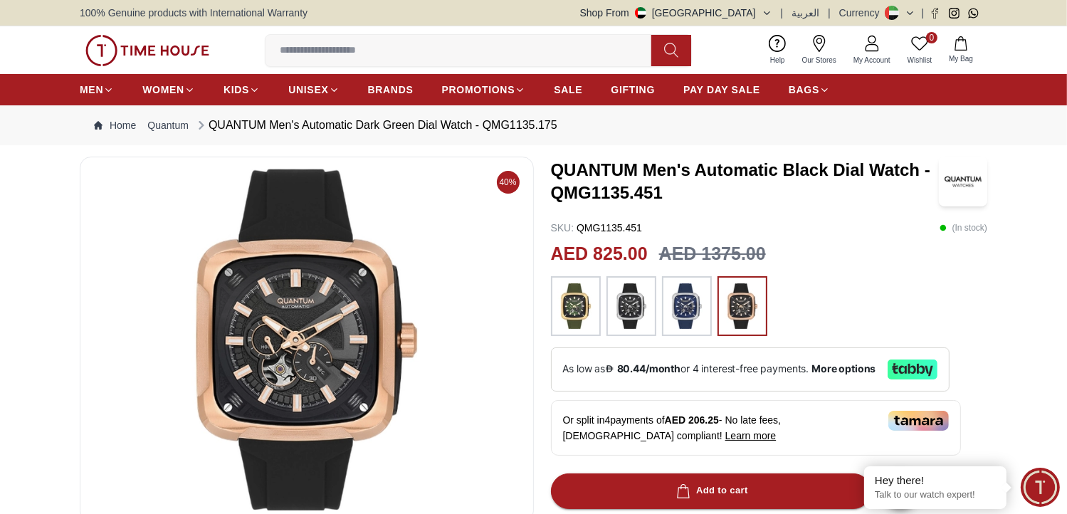
click at [361, 308] on img at bounding box center [307, 340] width 430 height 342
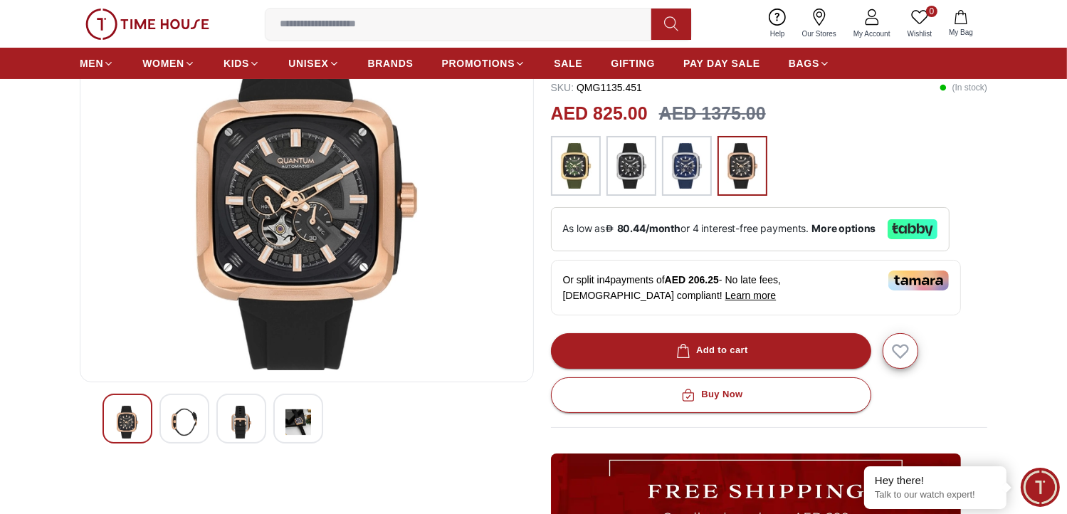
scroll to position [142, 0]
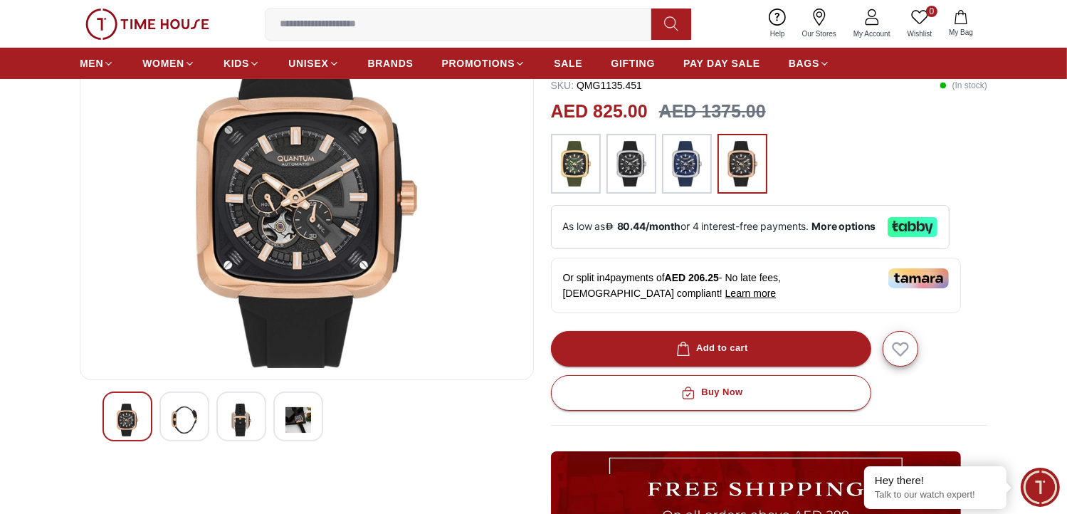
click at [199, 425] on div at bounding box center [184, 416] width 50 height 50
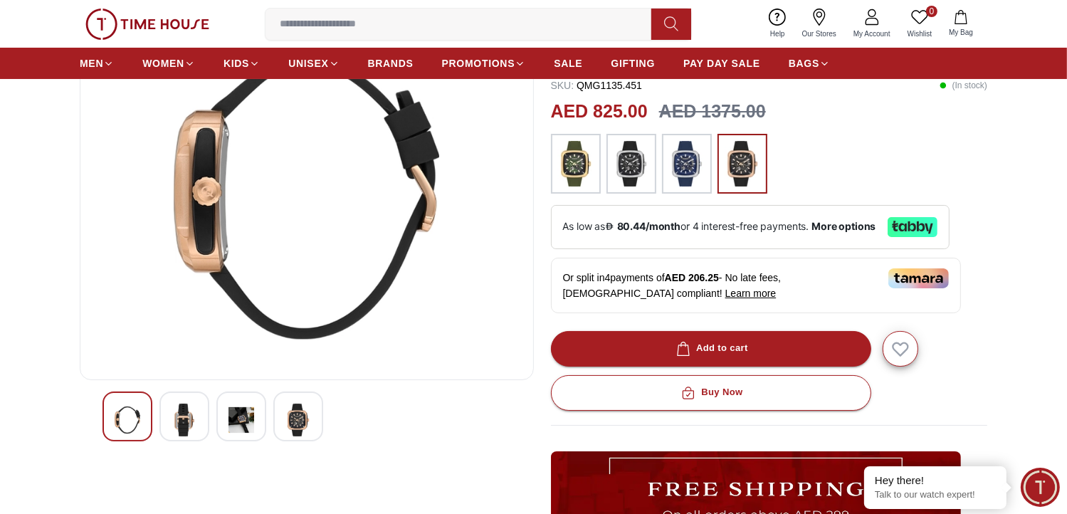
click at [235, 423] on img at bounding box center [241, 420] width 26 height 33
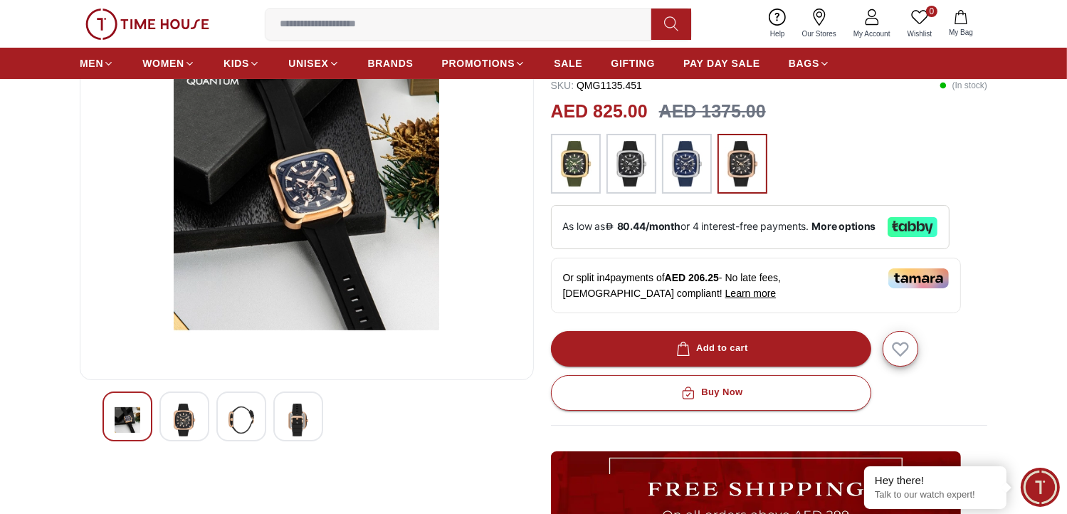
click at [294, 422] on img at bounding box center [298, 420] width 26 height 33
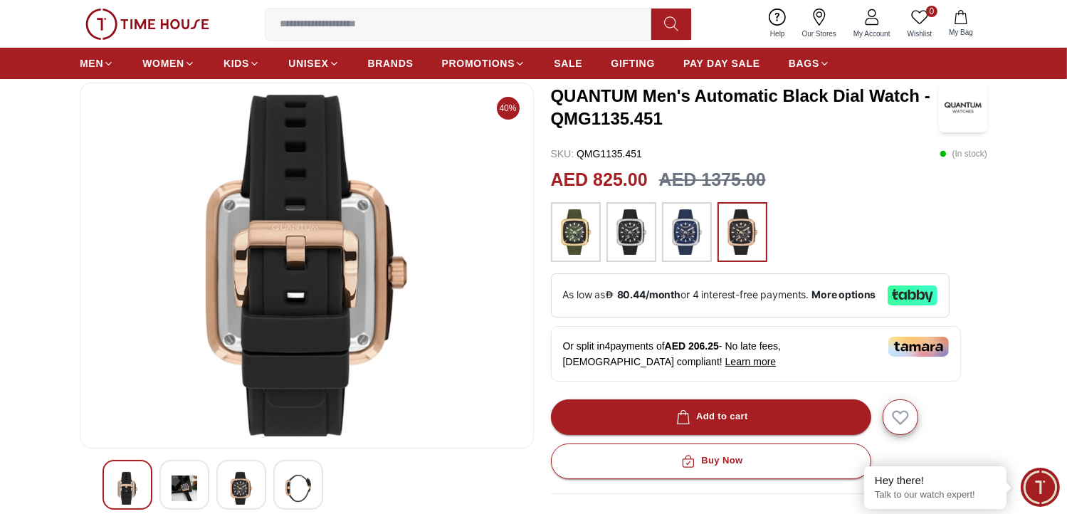
scroll to position [0, 0]
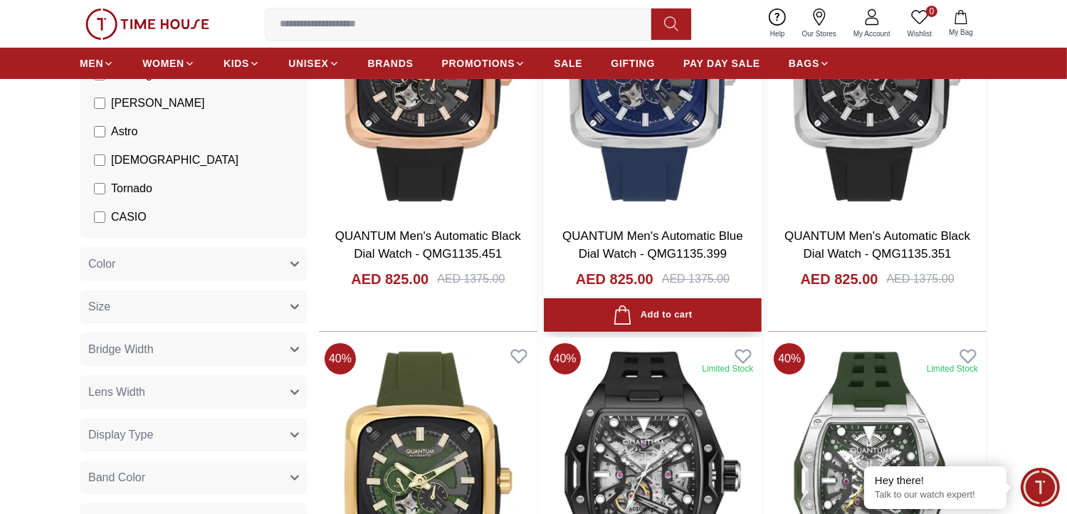
scroll to position [285, 0]
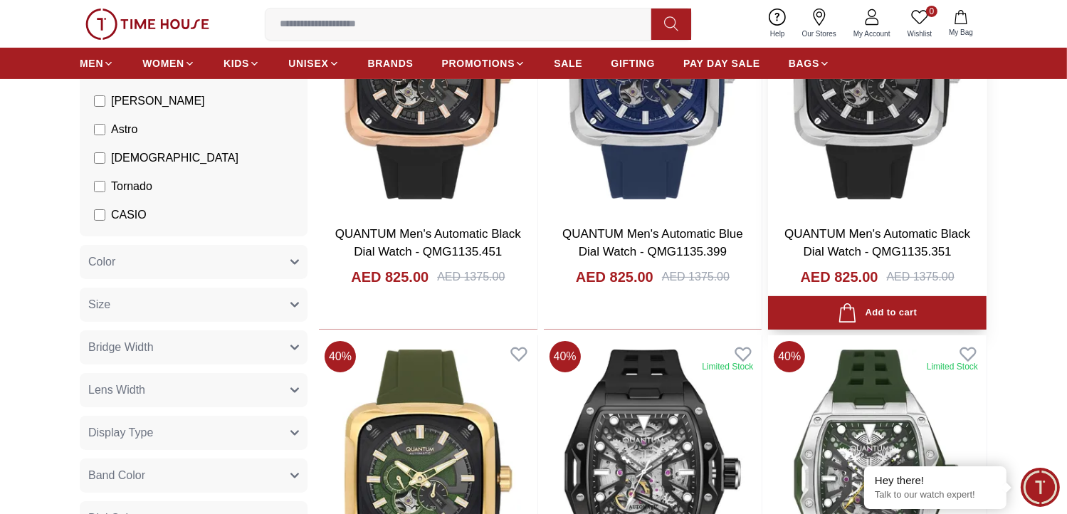
click at [863, 115] on img at bounding box center [877, 70] width 218 height 288
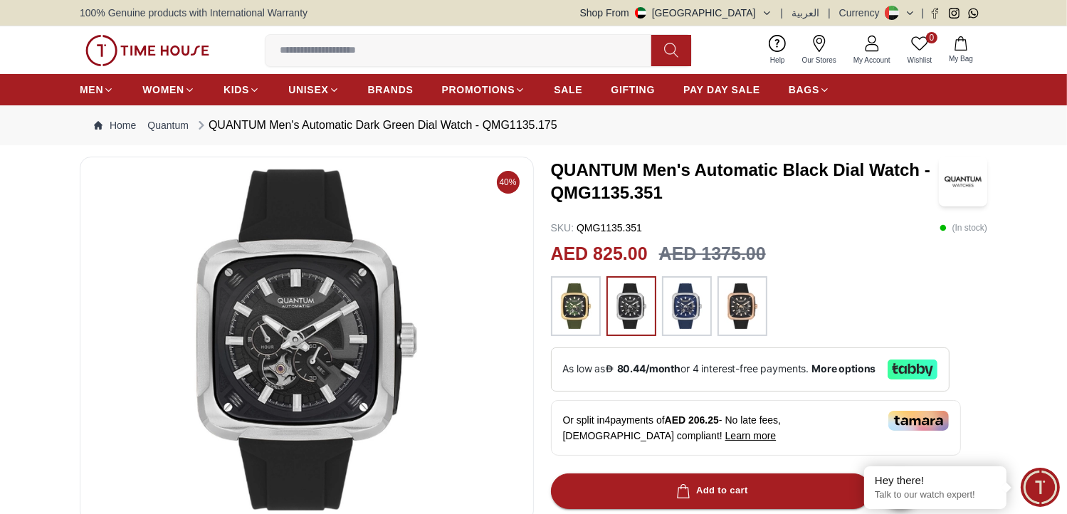
click at [344, 311] on img at bounding box center [307, 340] width 430 height 342
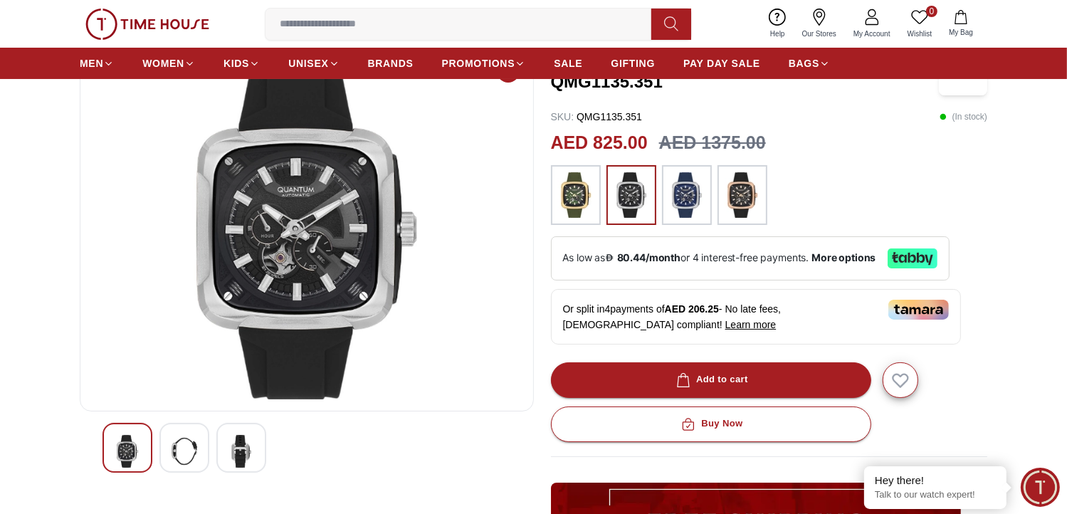
scroll to position [142, 0]
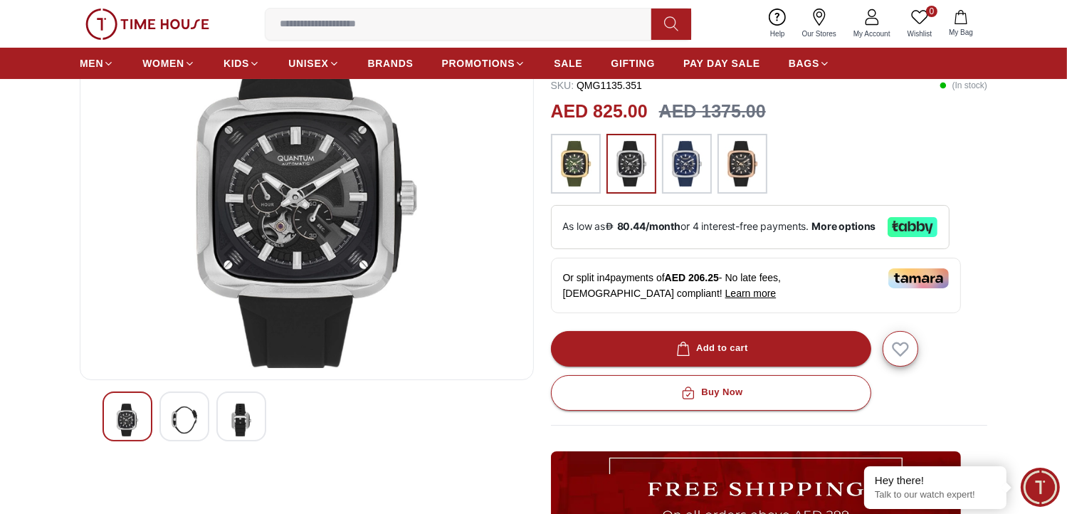
click at [188, 428] on img at bounding box center [185, 420] width 26 height 33
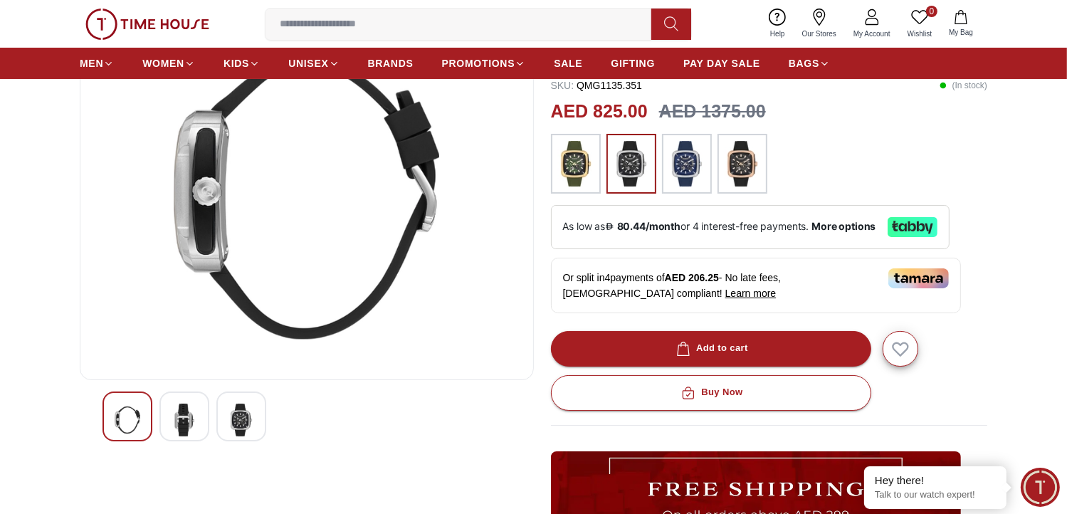
click at [260, 428] on div at bounding box center [241, 416] width 50 height 50
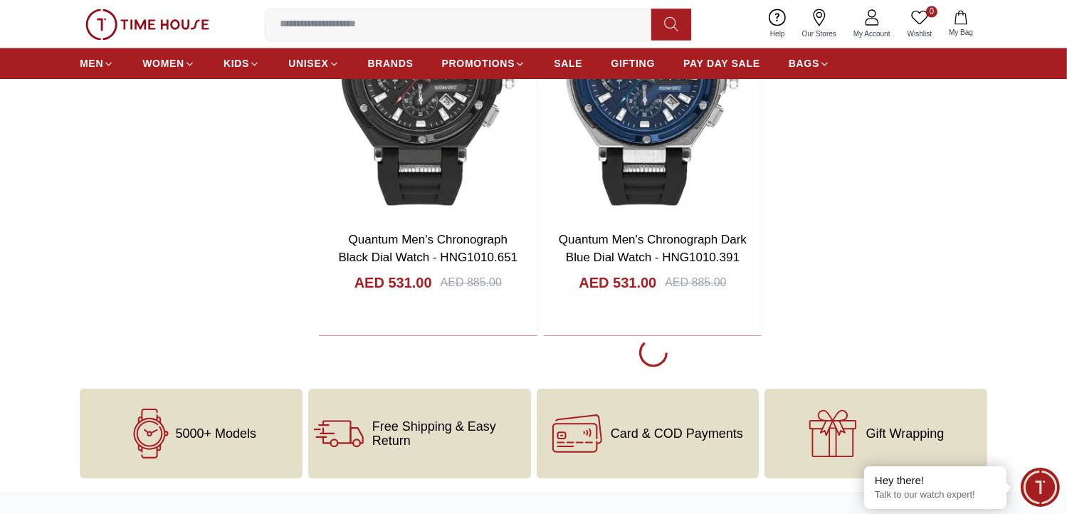
scroll to position [2758, 0]
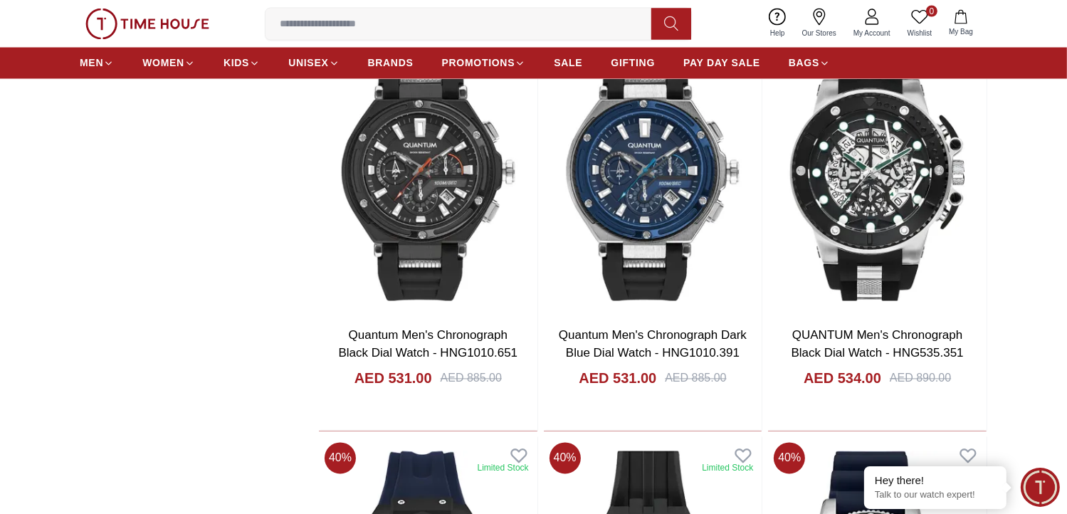
scroll to position [2616, 0]
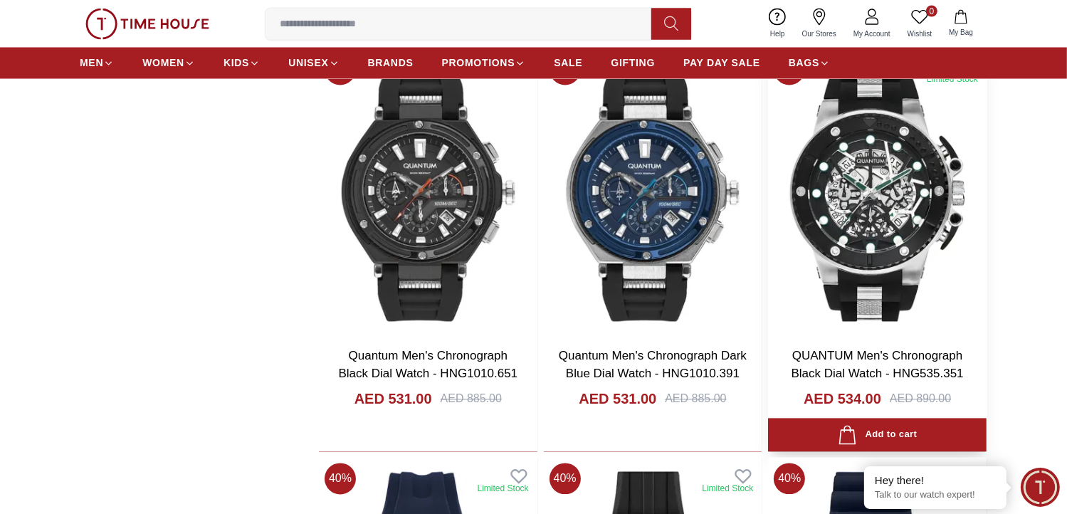
click at [840, 247] on img at bounding box center [877, 192] width 218 height 288
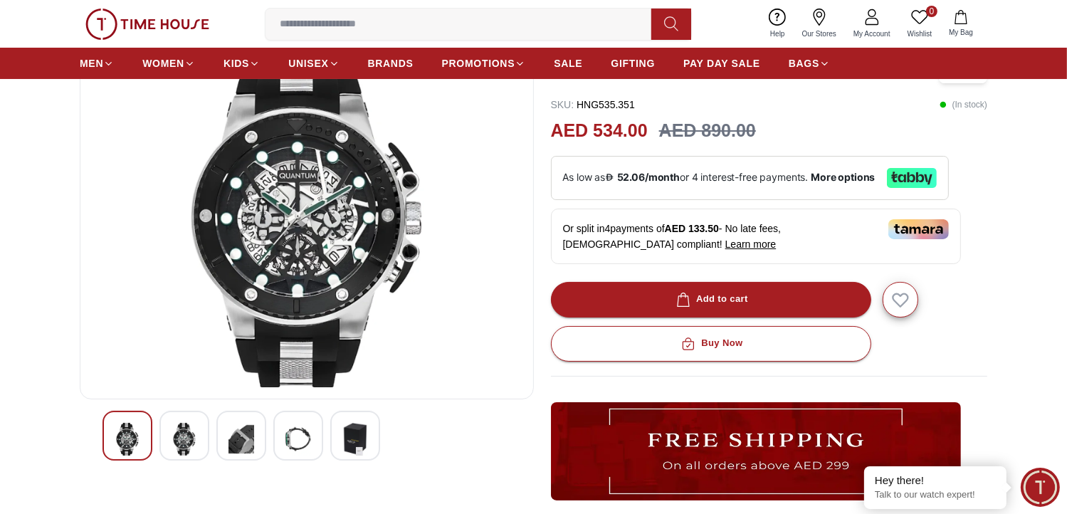
scroll to position [285, 0]
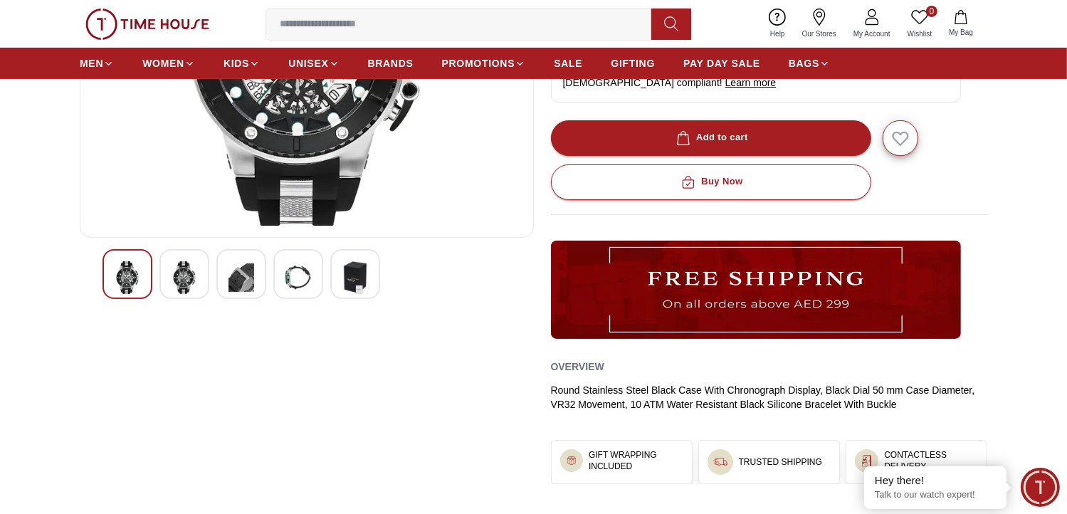
click at [172, 272] on img at bounding box center [185, 277] width 26 height 33
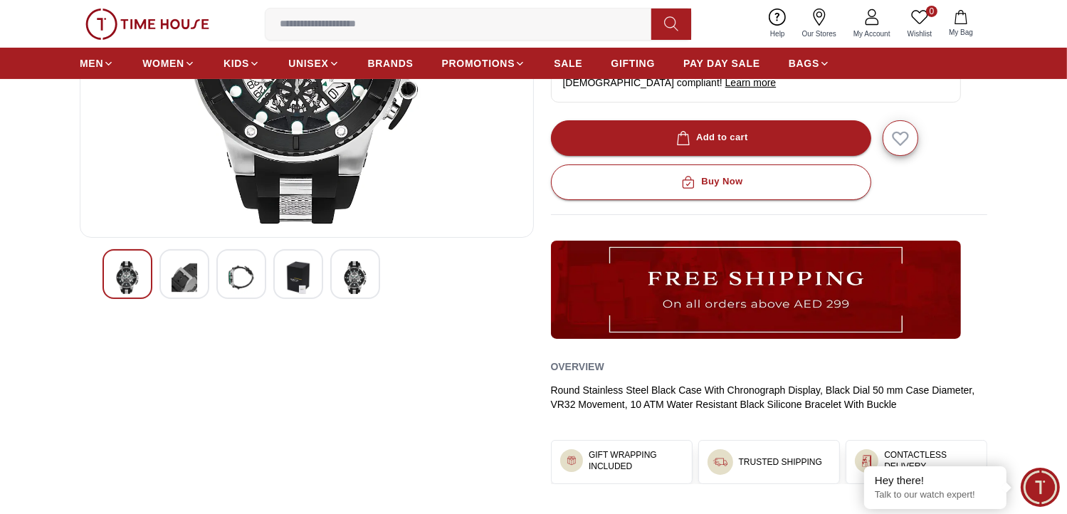
click at [231, 280] on img at bounding box center [241, 277] width 26 height 33
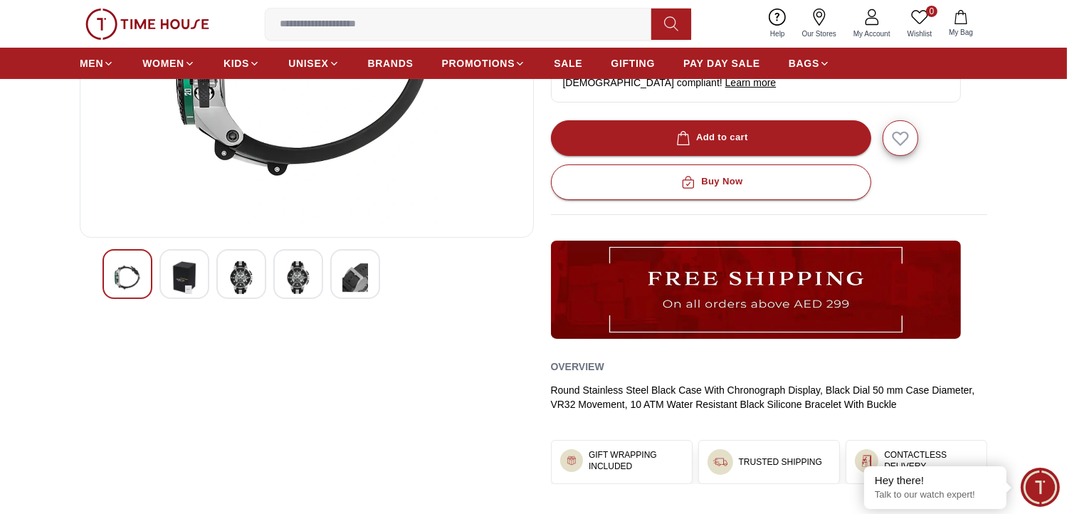
scroll to position [142, 0]
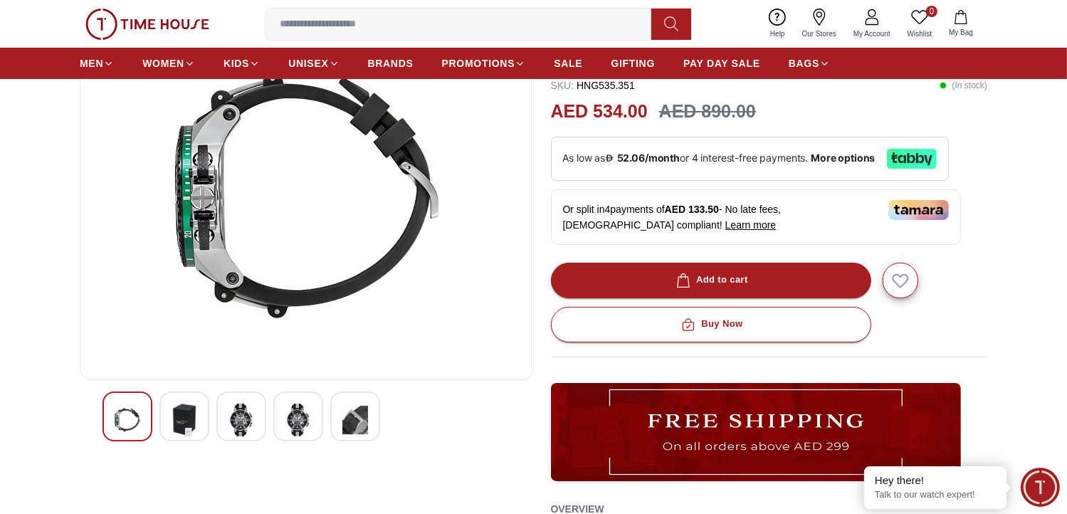
click at [186, 424] on img at bounding box center [185, 420] width 26 height 33
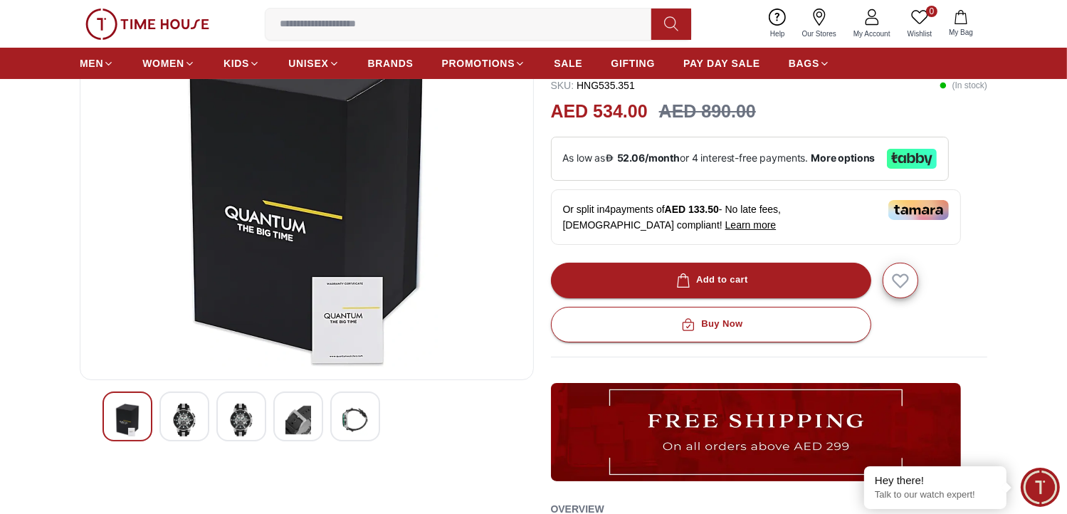
click at [238, 421] on img at bounding box center [241, 420] width 26 height 33
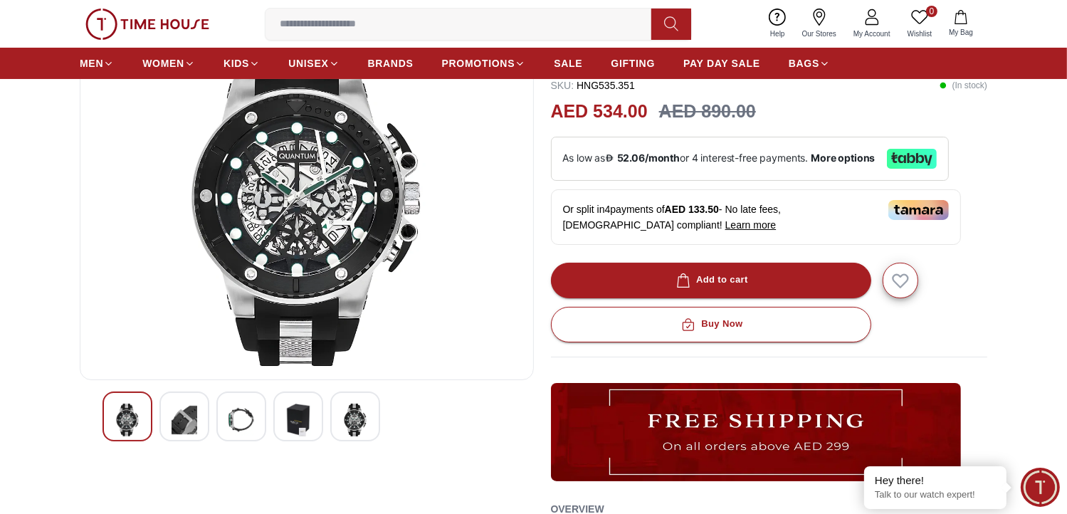
click at [288, 423] on img at bounding box center [298, 420] width 26 height 33
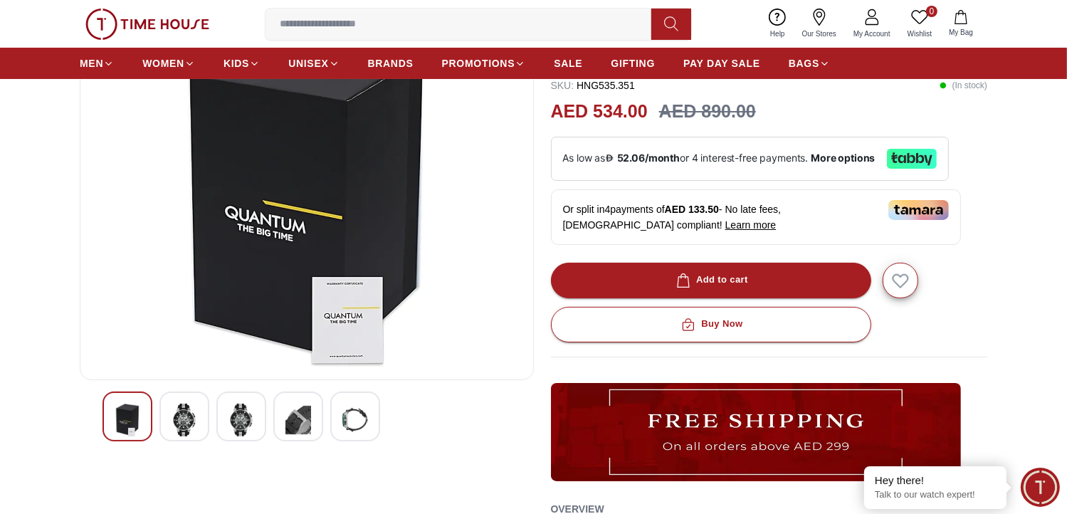
click at [347, 423] on img at bounding box center [355, 420] width 26 height 33
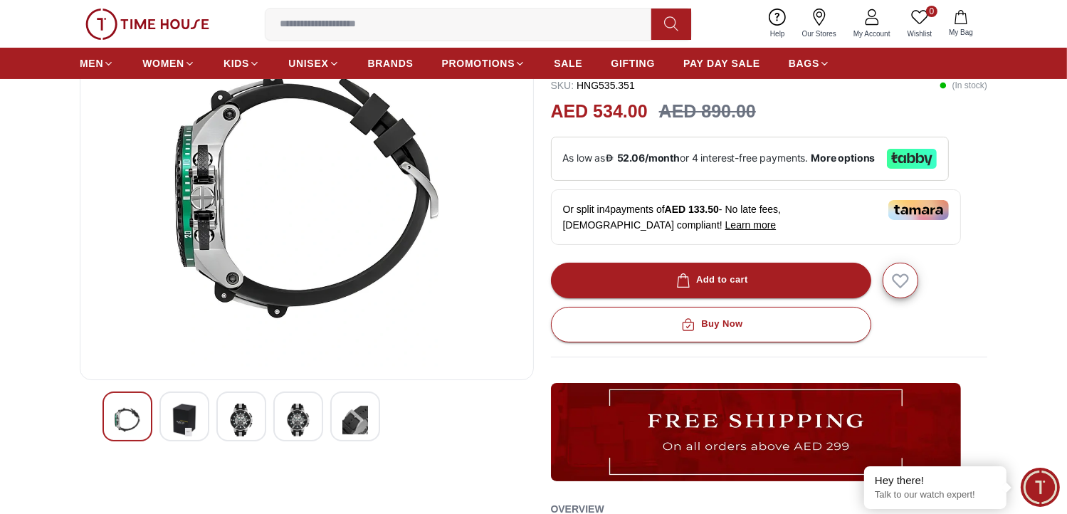
click at [130, 423] on img at bounding box center [128, 420] width 26 height 33
click at [177, 425] on img at bounding box center [185, 420] width 26 height 33
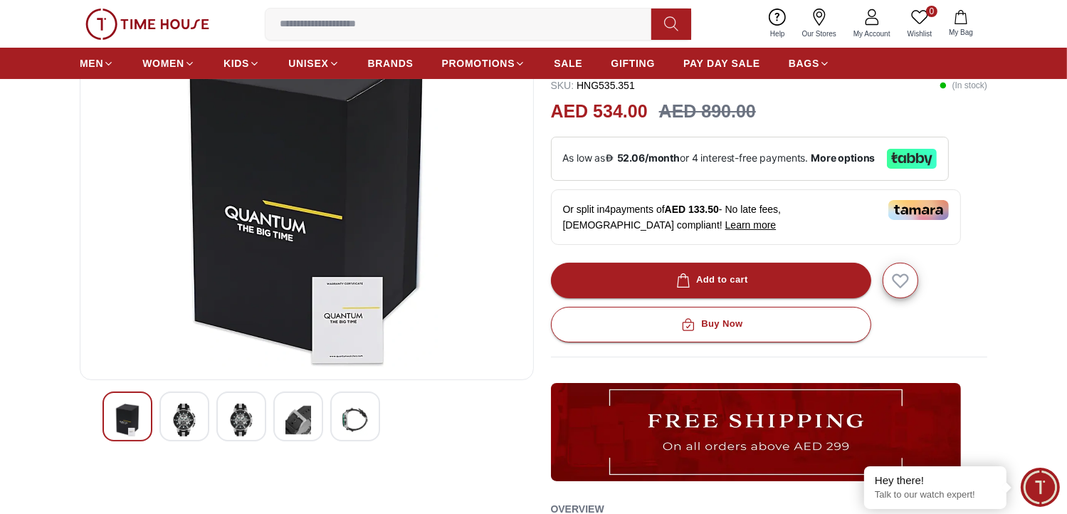
click at [238, 426] on img at bounding box center [241, 420] width 26 height 33
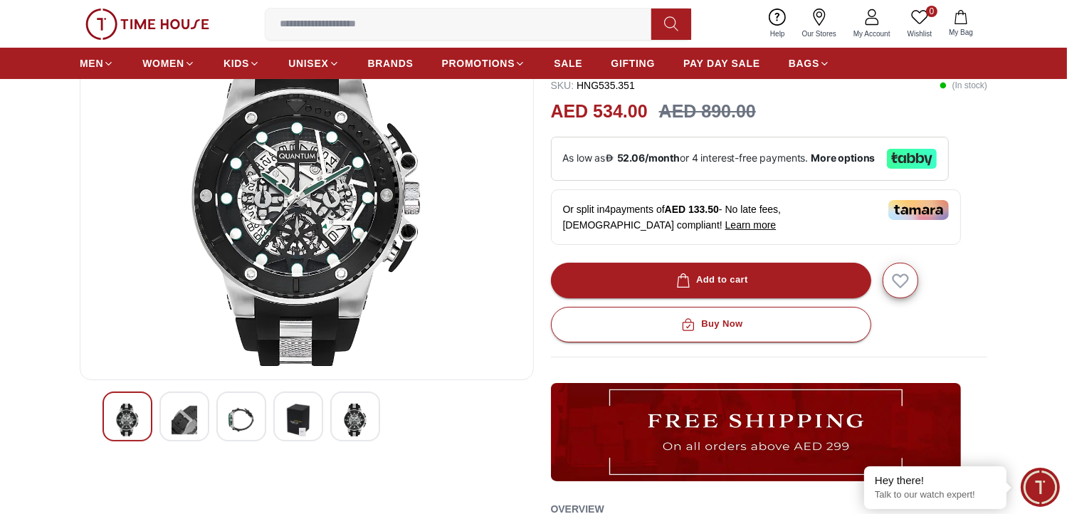
click at [283, 426] on div at bounding box center [298, 416] width 50 height 50
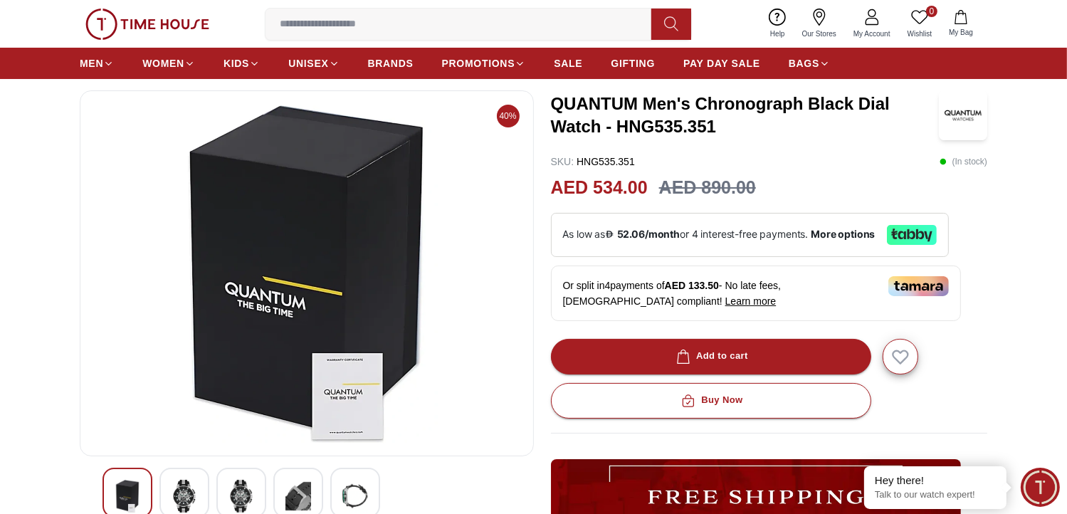
scroll to position [0, 0]
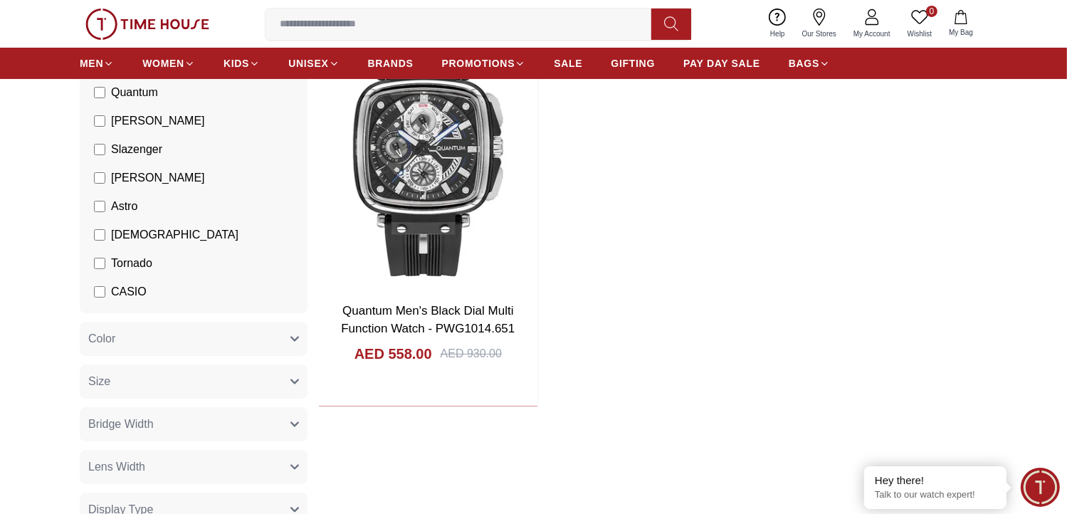
scroll to position [213, 0]
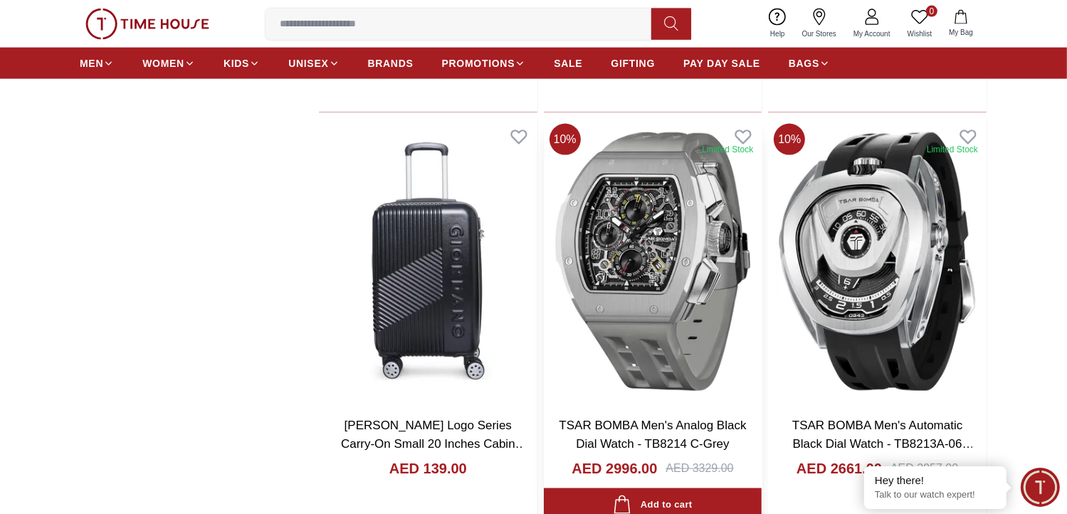
scroll to position [2064, 0]
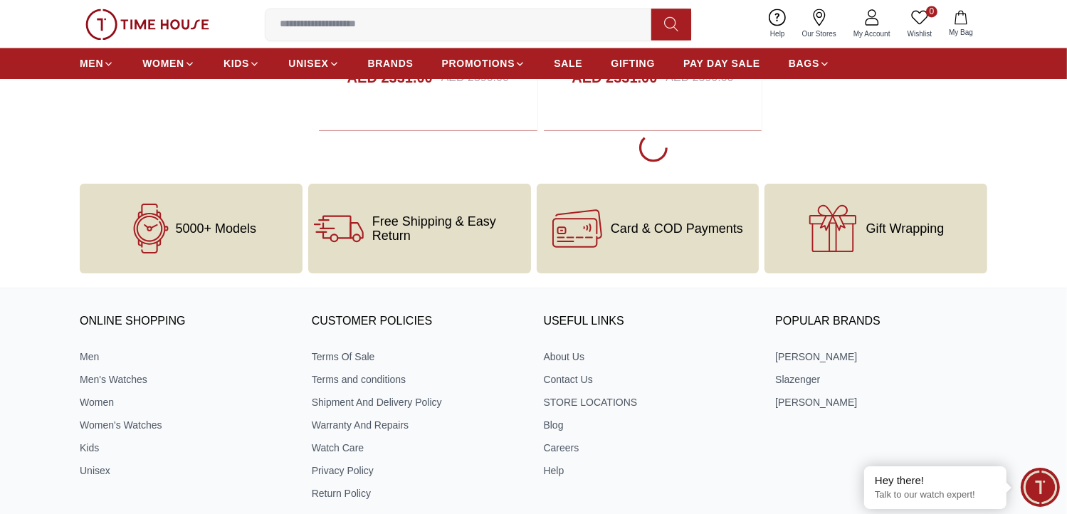
scroll to position [2989, 0]
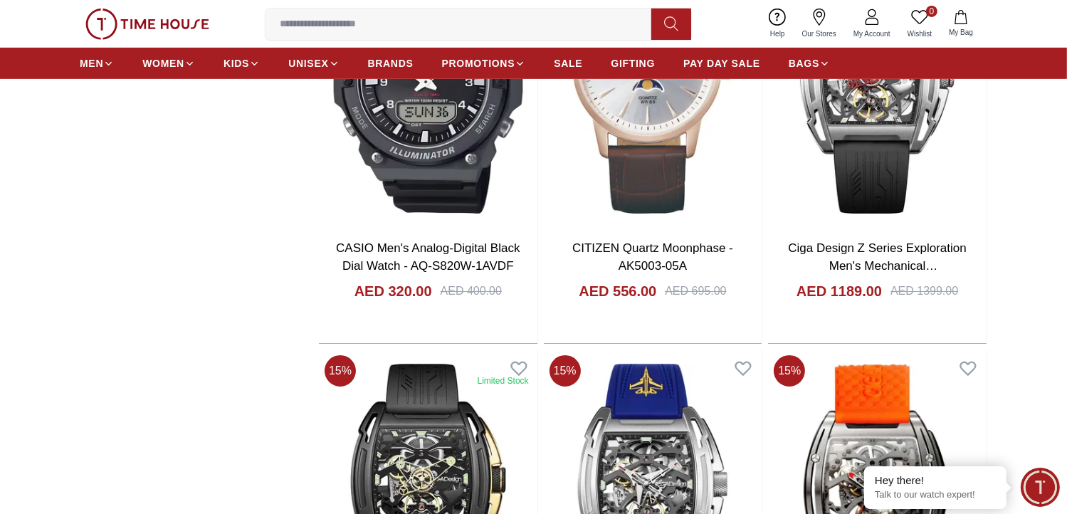
scroll to position [13733, 0]
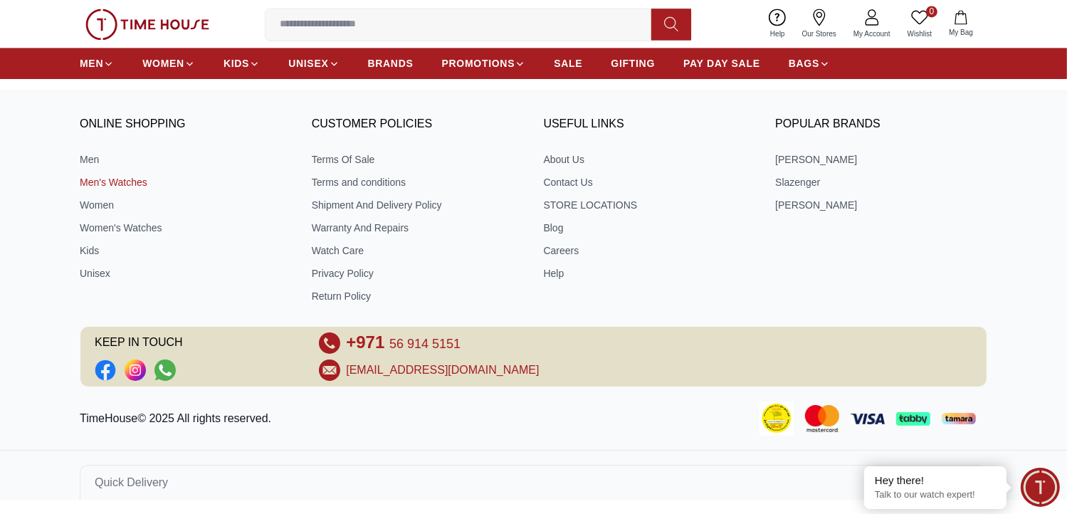
click at [107, 188] on link "Men's Watches" at bounding box center [186, 182] width 212 height 14
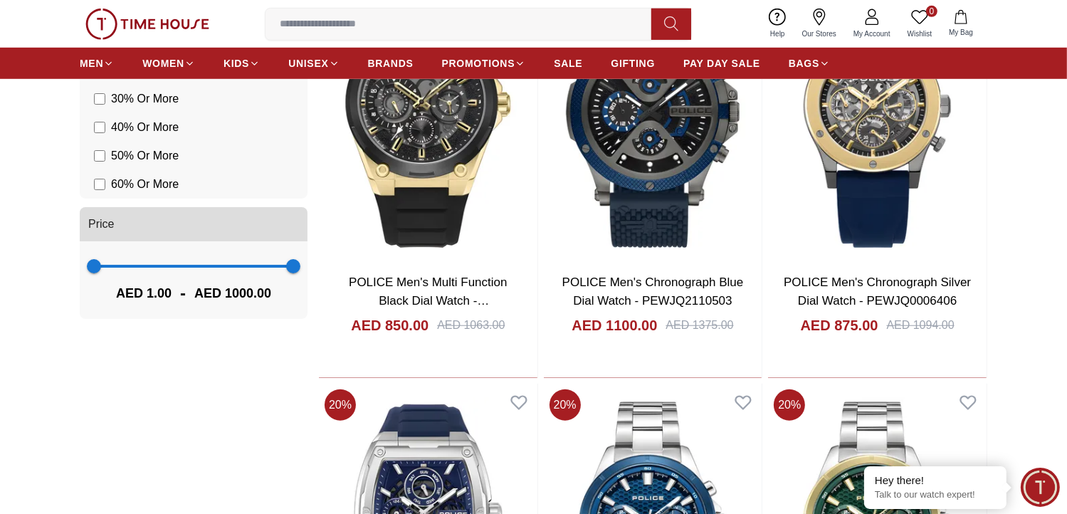
scroll to position [996, 0]
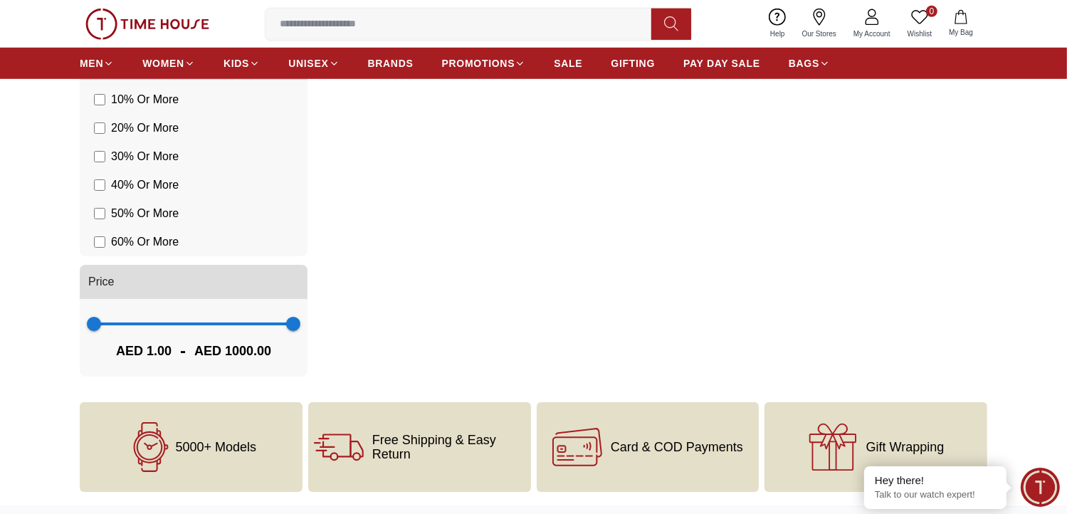
scroll to position [789, 0]
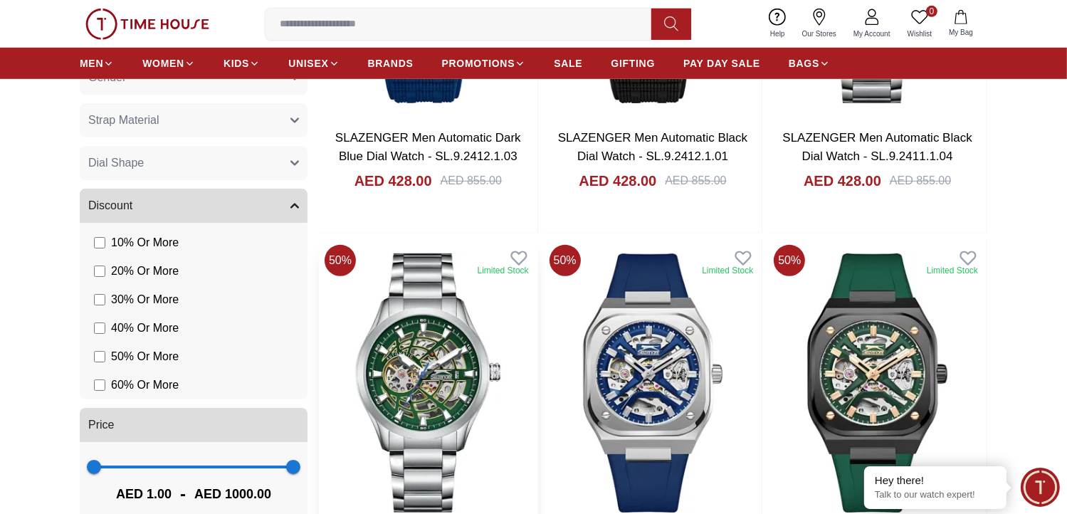
scroll to position [932, 0]
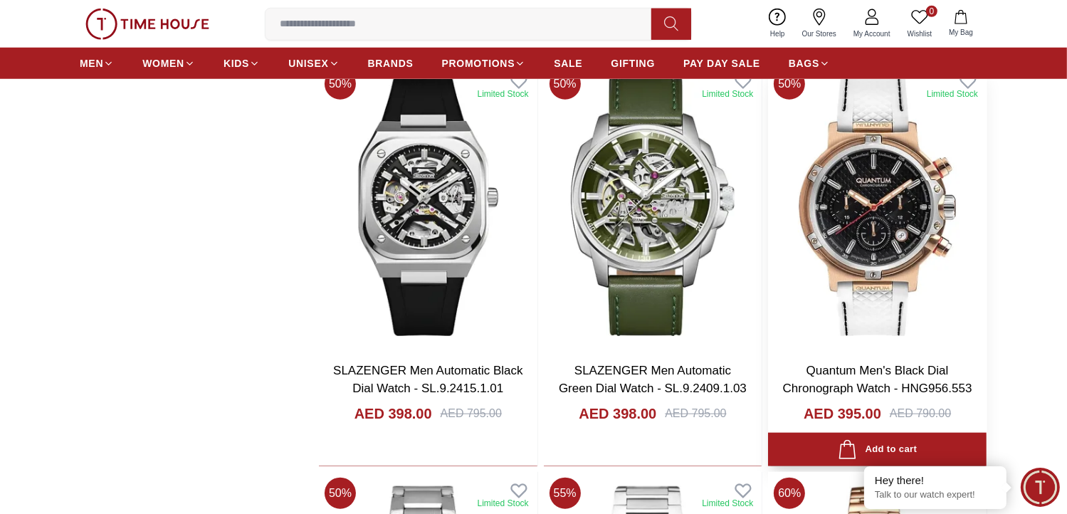
scroll to position [1430, 0]
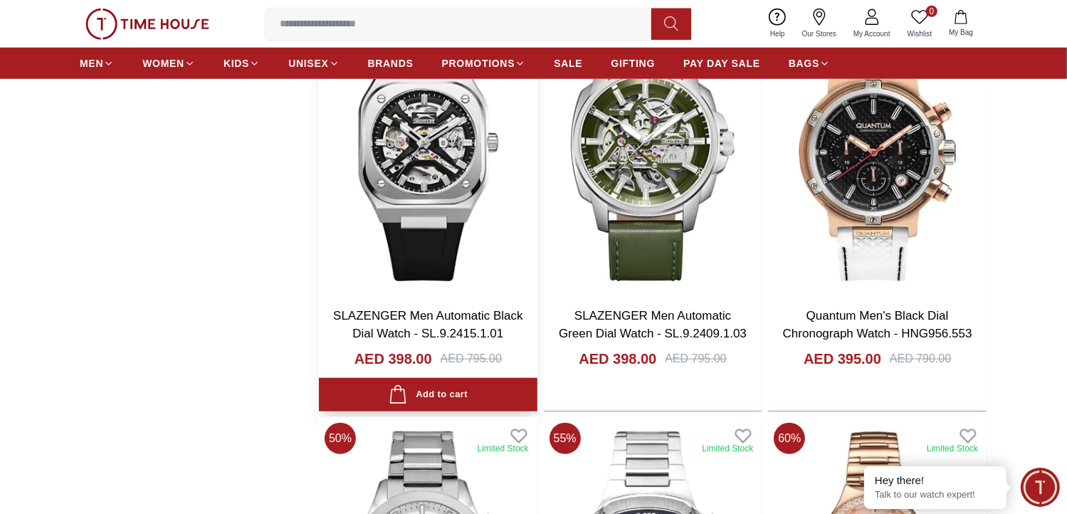
click at [384, 156] on img at bounding box center [428, 152] width 218 height 288
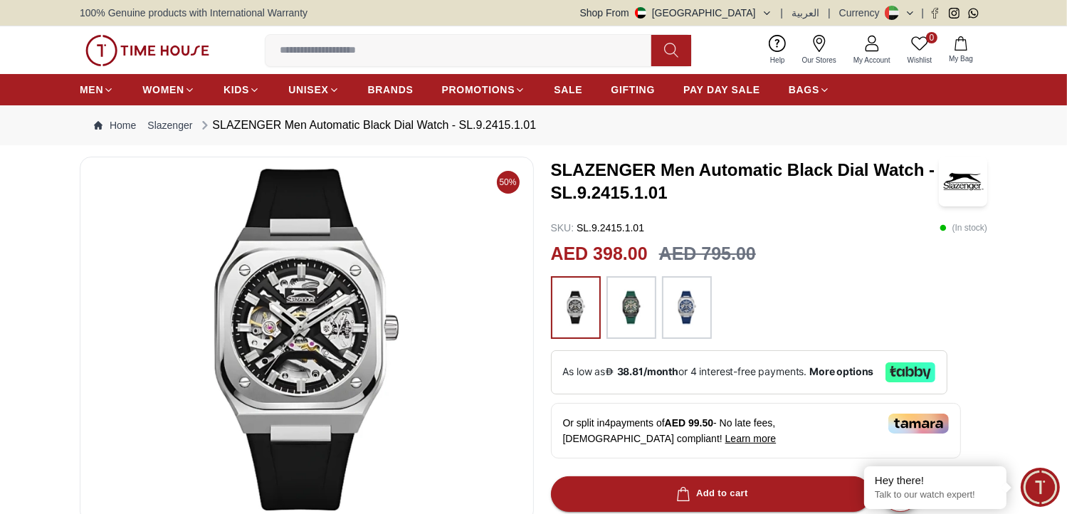
click at [306, 327] on img at bounding box center [307, 340] width 430 height 342
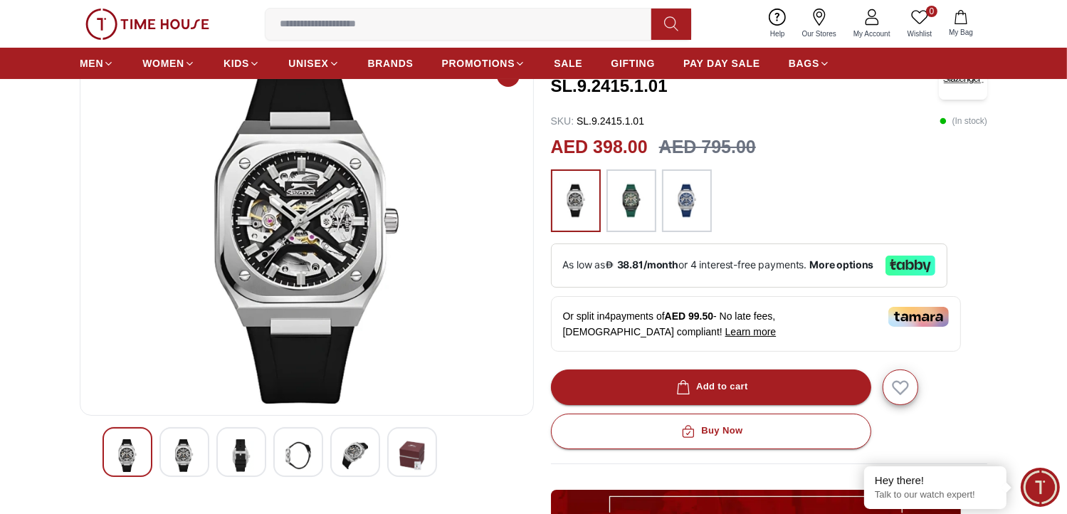
scroll to position [142, 0]
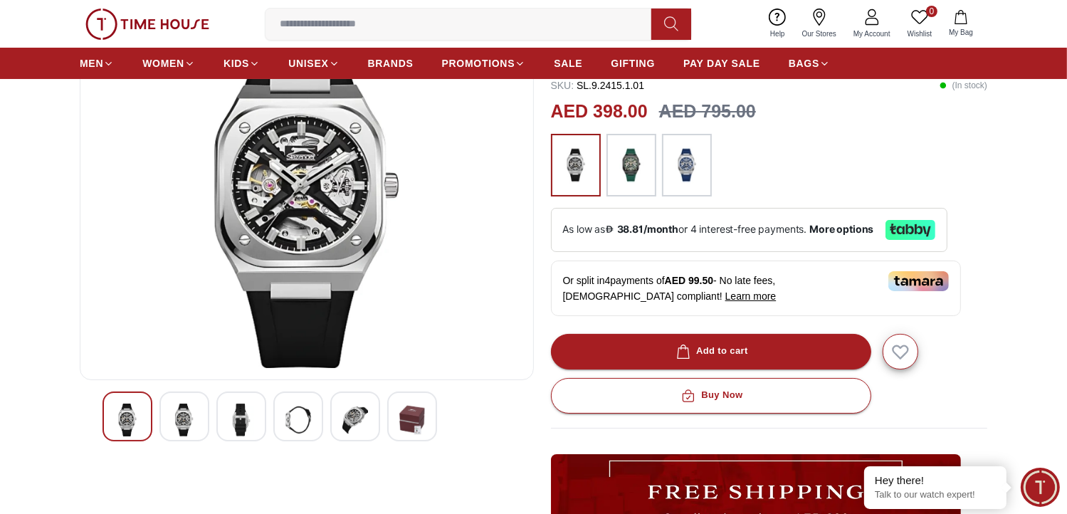
click at [183, 411] on img at bounding box center [185, 420] width 26 height 33
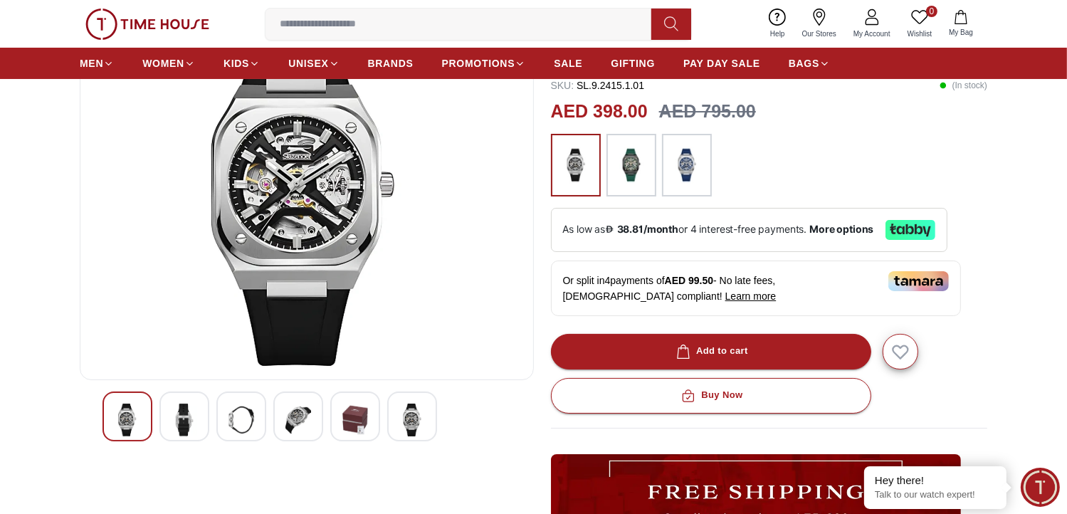
click at [224, 418] on div at bounding box center [241, 416] width 50 height 50
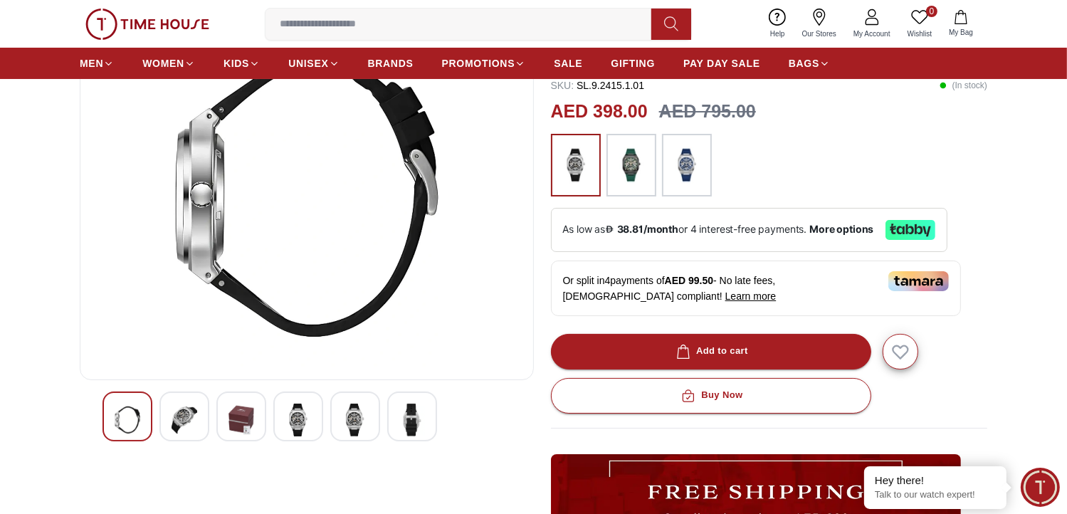
click at [295, 427] on img at bounding box center [298, 420] width 26 height 33
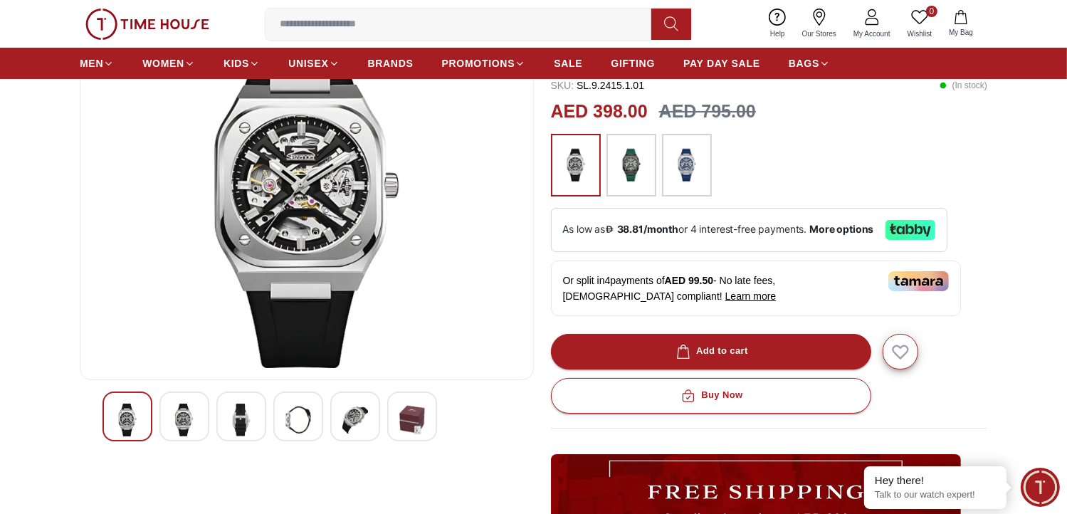
click at [342, 426] on img at bounding box center [355, 420] width 26 height 33
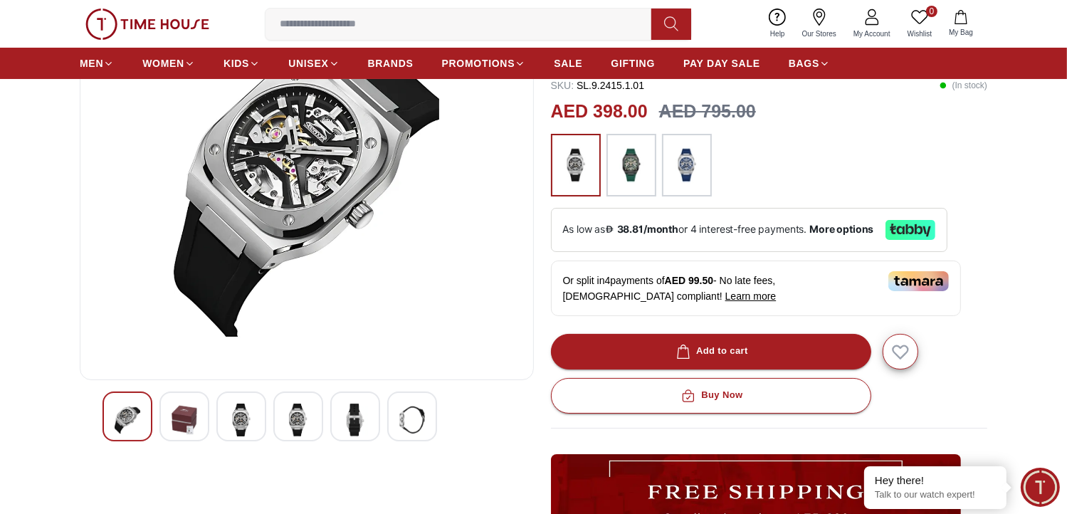
drag, startPoint x: 18, startPoint y: 1, endPoint x: 455, endPoint y: 260, distance: 508.6
click at [464, 274] on img at bounding box center [307, 197] width 430 height 342
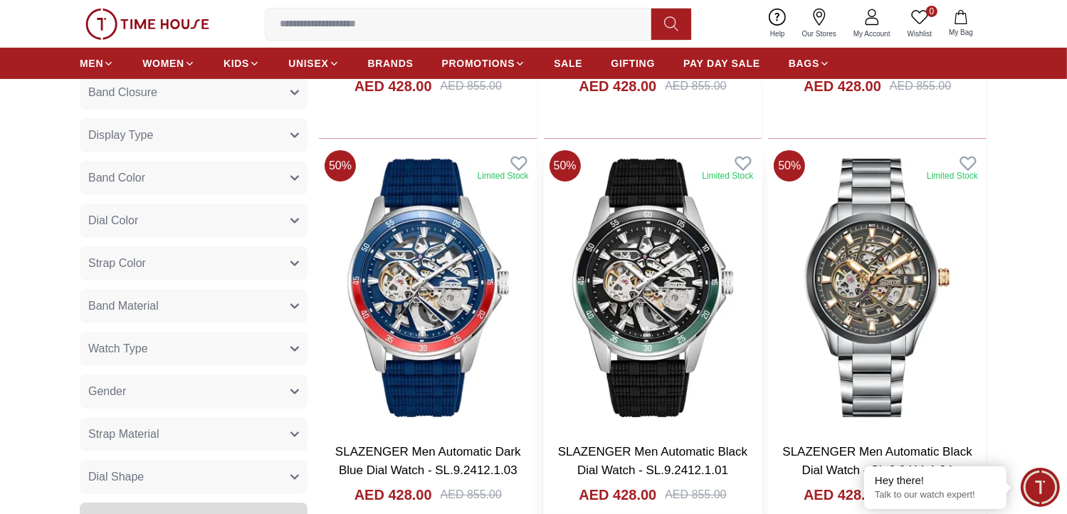
scroll to position [569, 0]
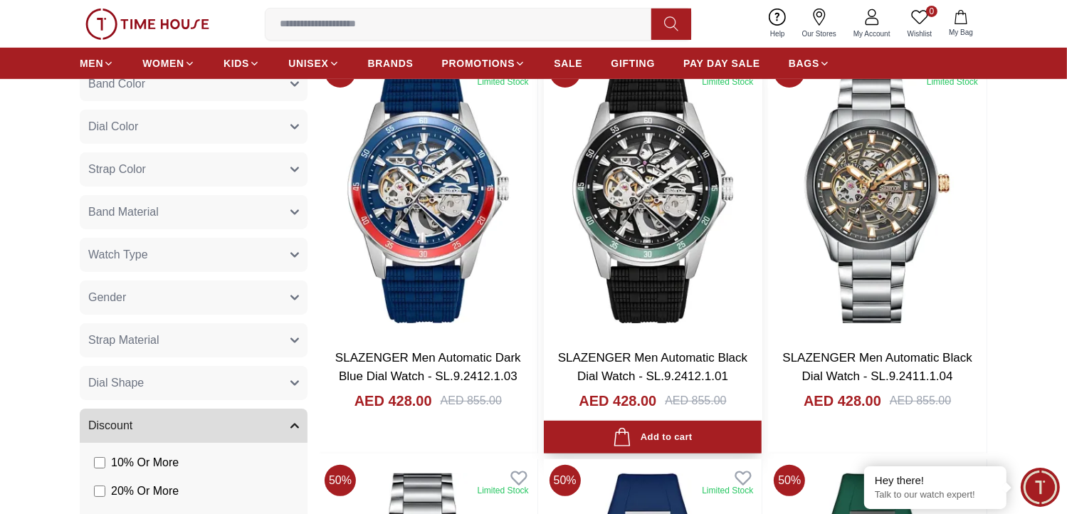
click at [620, 244] on img at bounding box center [653, 195] width 218 height 288
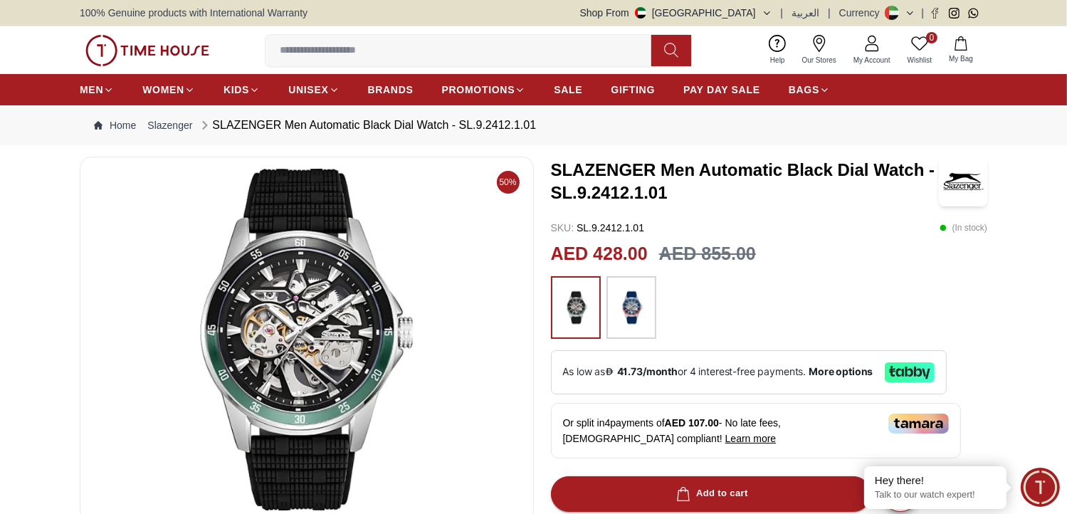
click at [327, 312] on img at bounding box center [307, 340] width 430 height 342
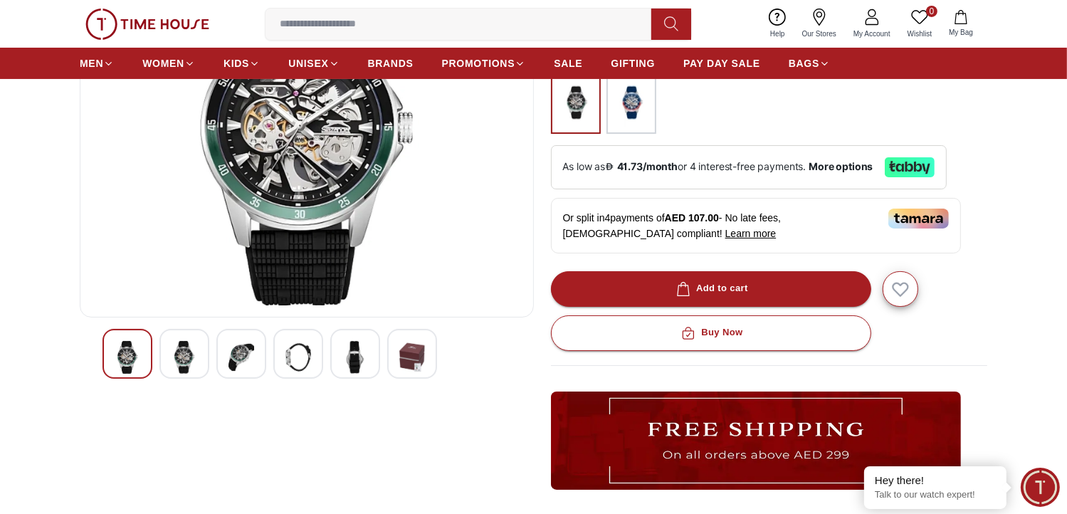
scroll to position [285, 0]
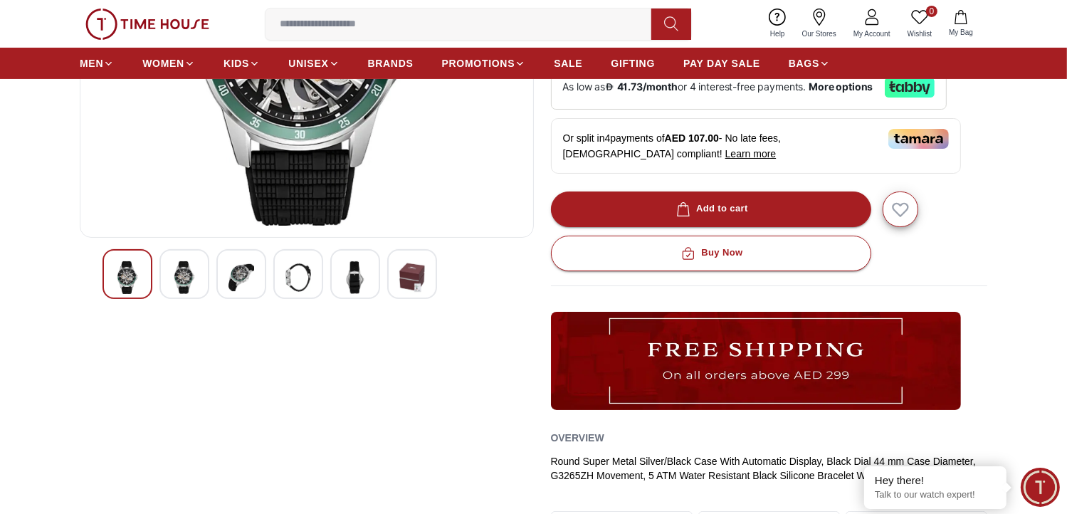
click at [310, 274] on img at bounding box center [298, 277] width 26 height 33
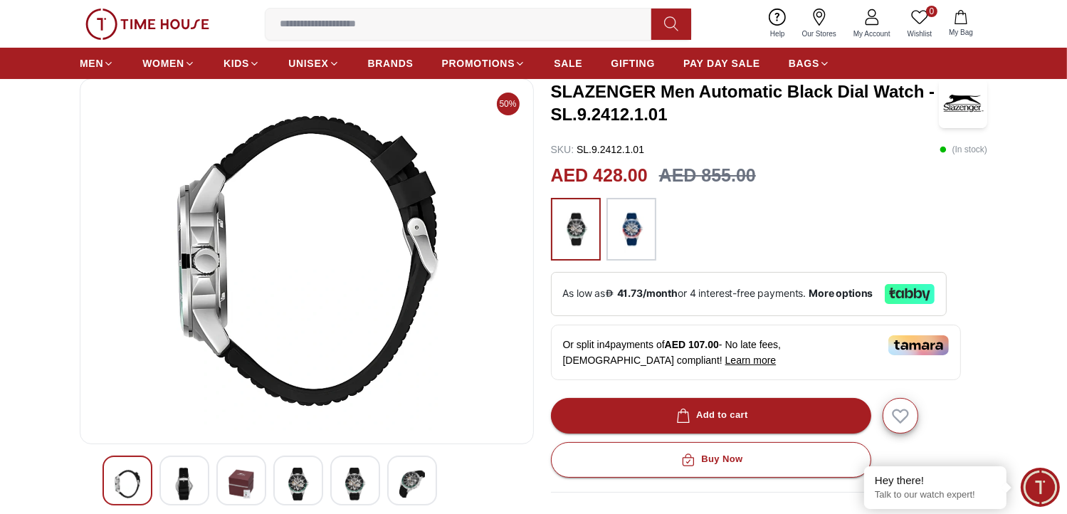
scroll to position [71, 0]
